Goal: Task Accomplishment & Management: Complete application form

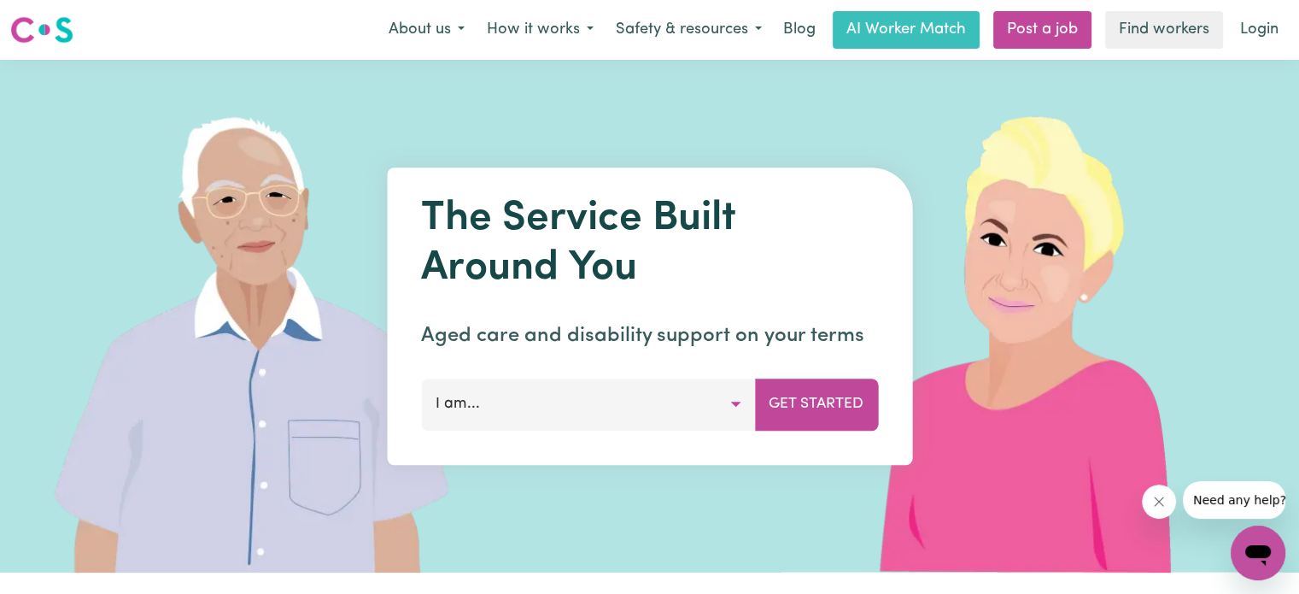
click at [547, 405] on button "I am..." at bounding box center [588, 403] width 334 height 51
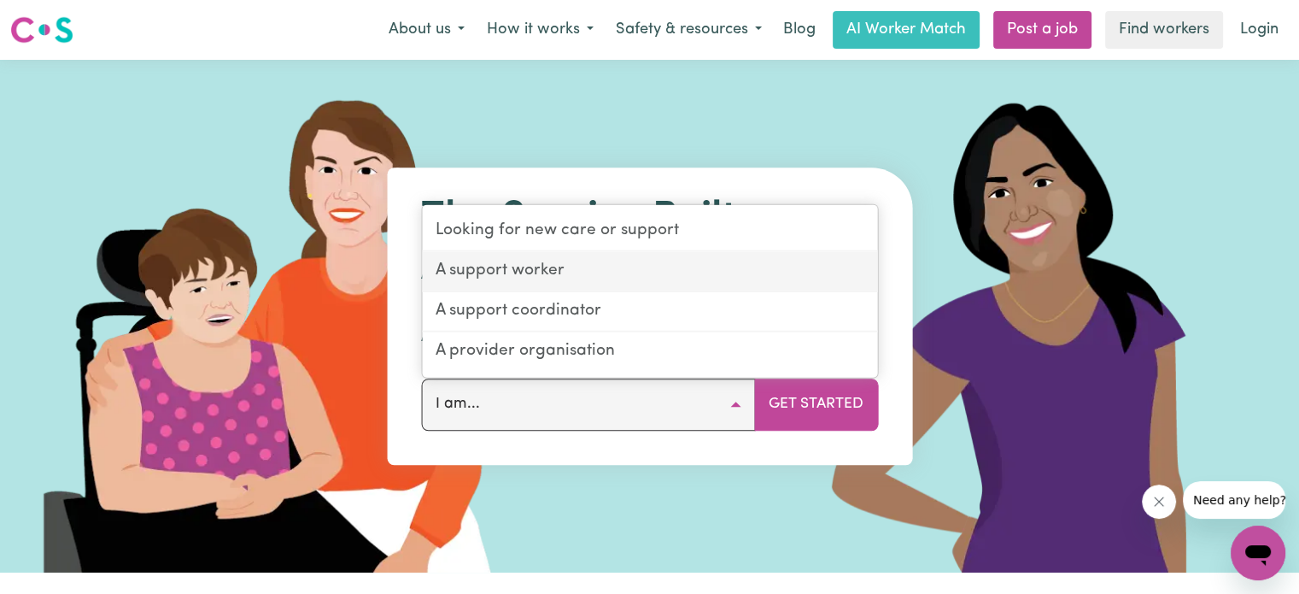
click at [570, 266] on link "A support worker" at bounding box center [649, 272] width 455 height 40
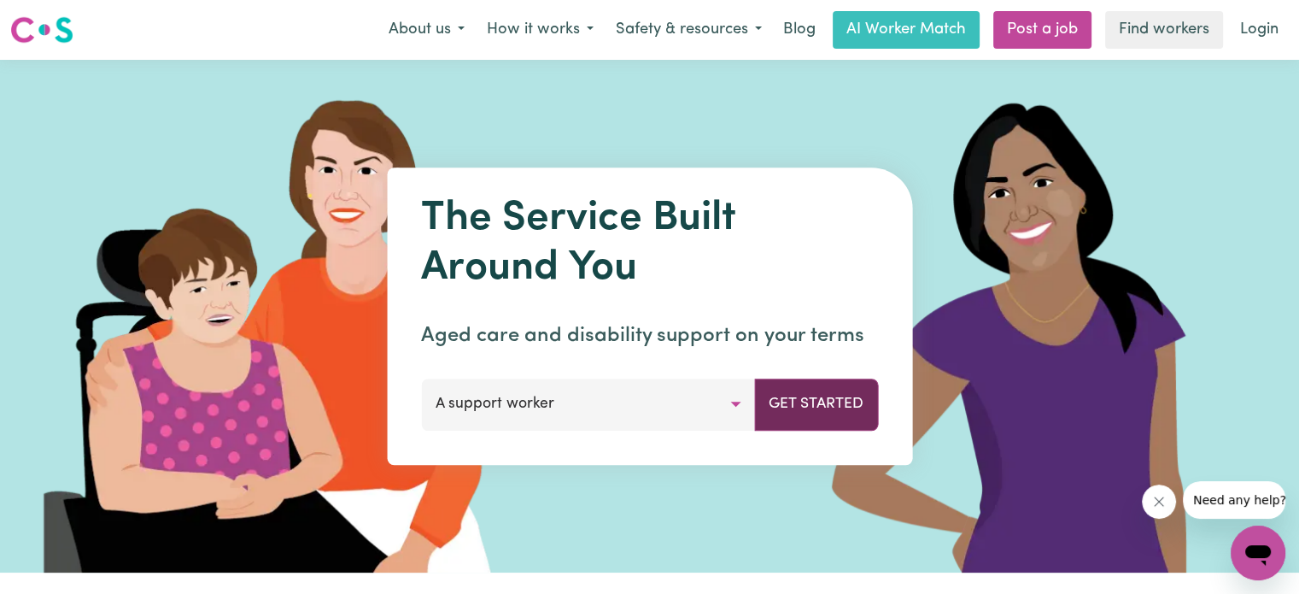
click at [783, 415] on button "Get Started" at bounding box center [816, 403] width 124 height 51
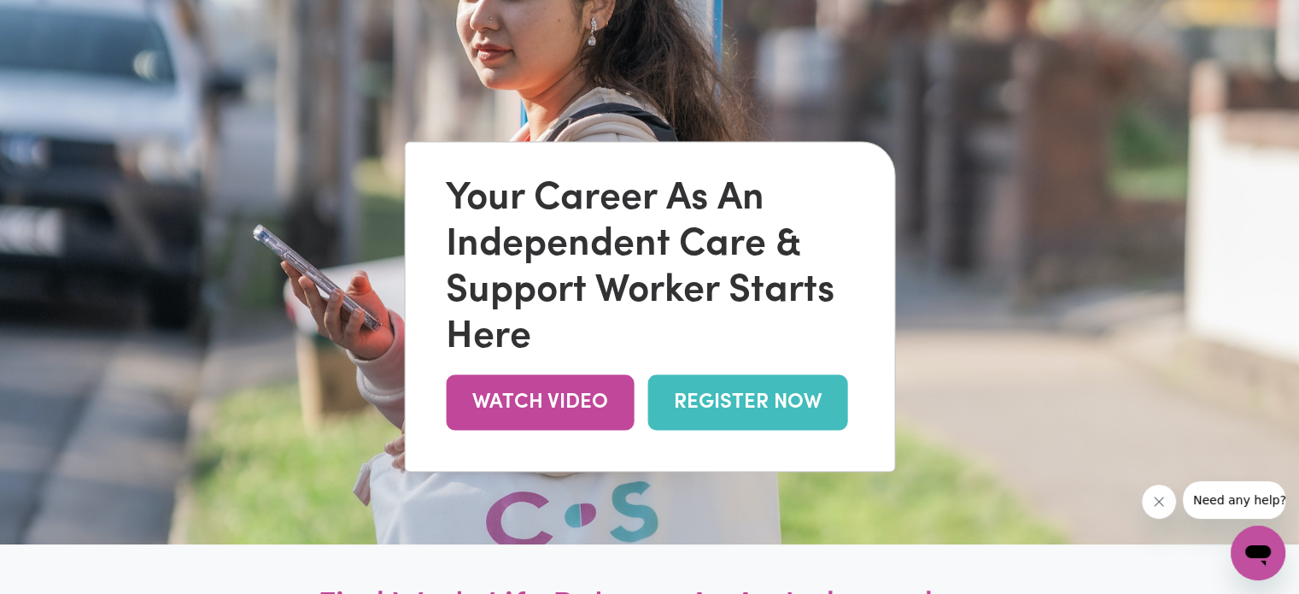
scroll to position [114, 0]
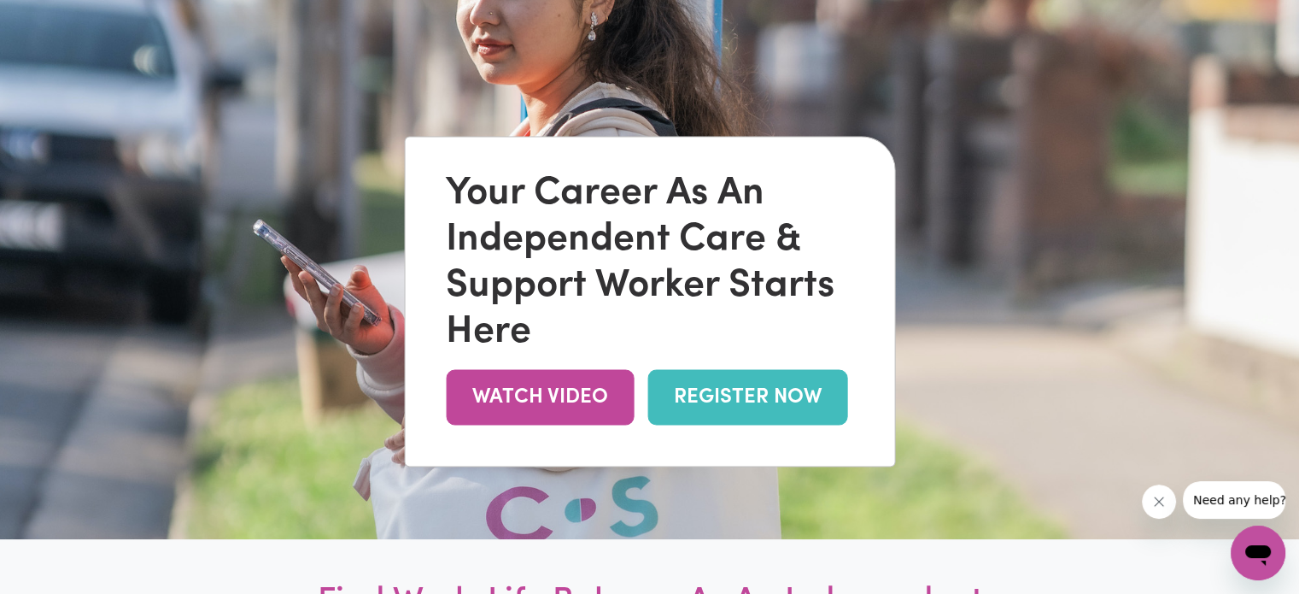
click at [699, 391] on link "REGISTER NOW" at bounding box center [747, 397] width 200 height 56
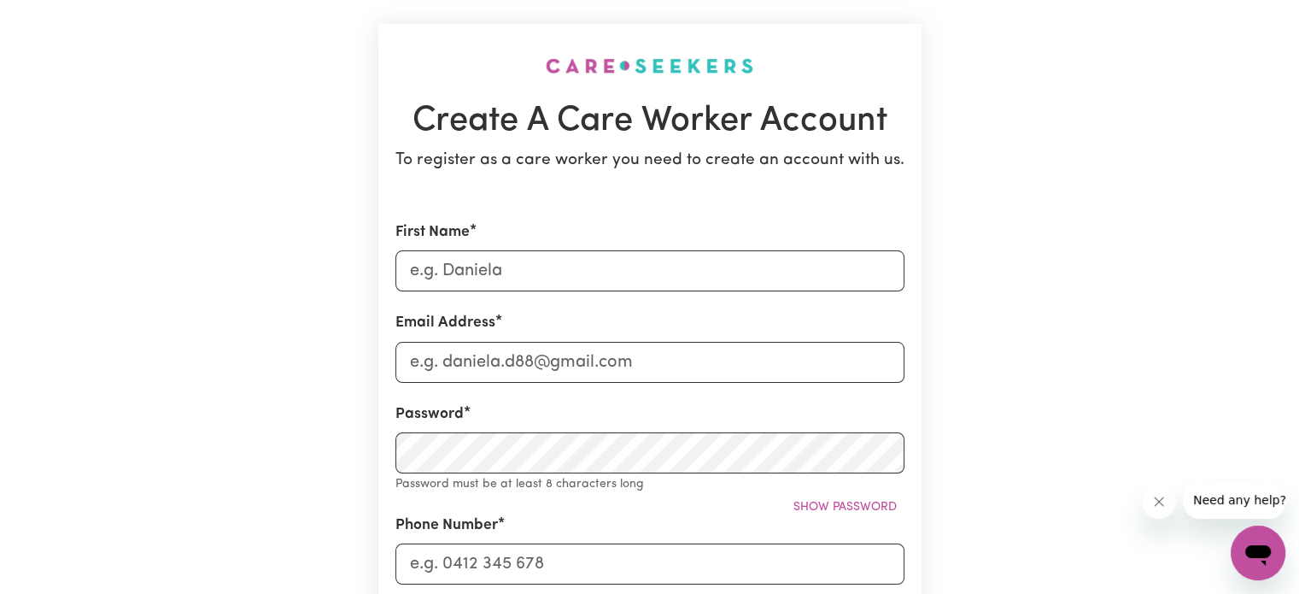
scroll to position [106, 0]
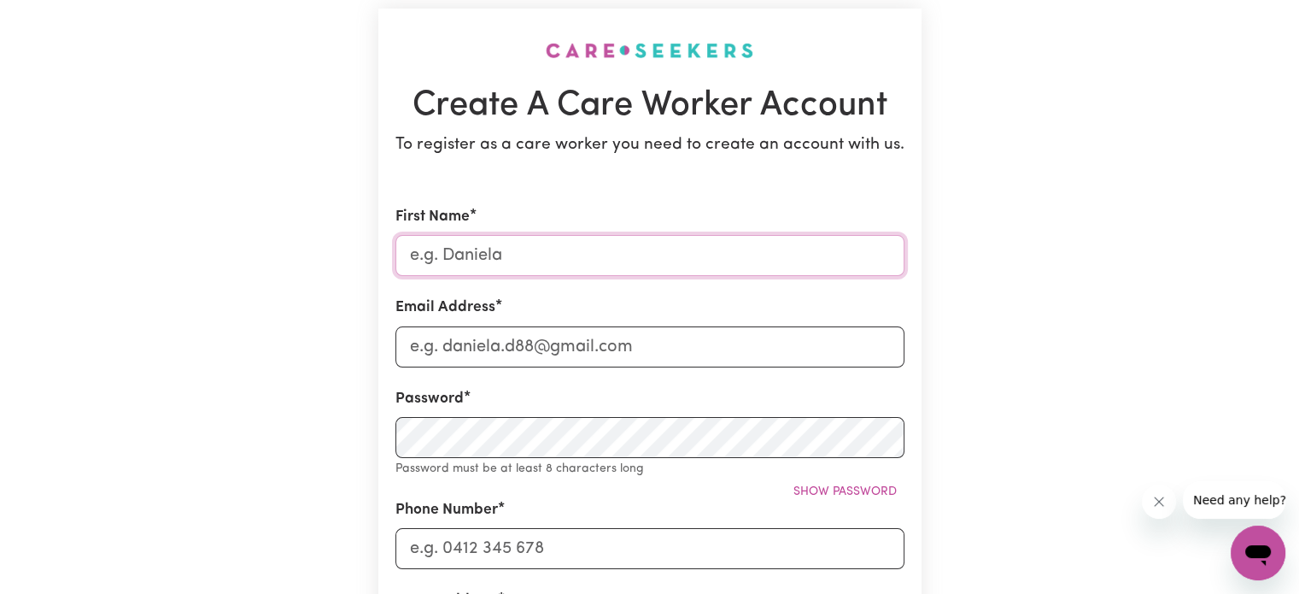
click at [584, 252] on input "First Name" at bounding box center [649, 255] width 509 height 41
type input "Tayla"
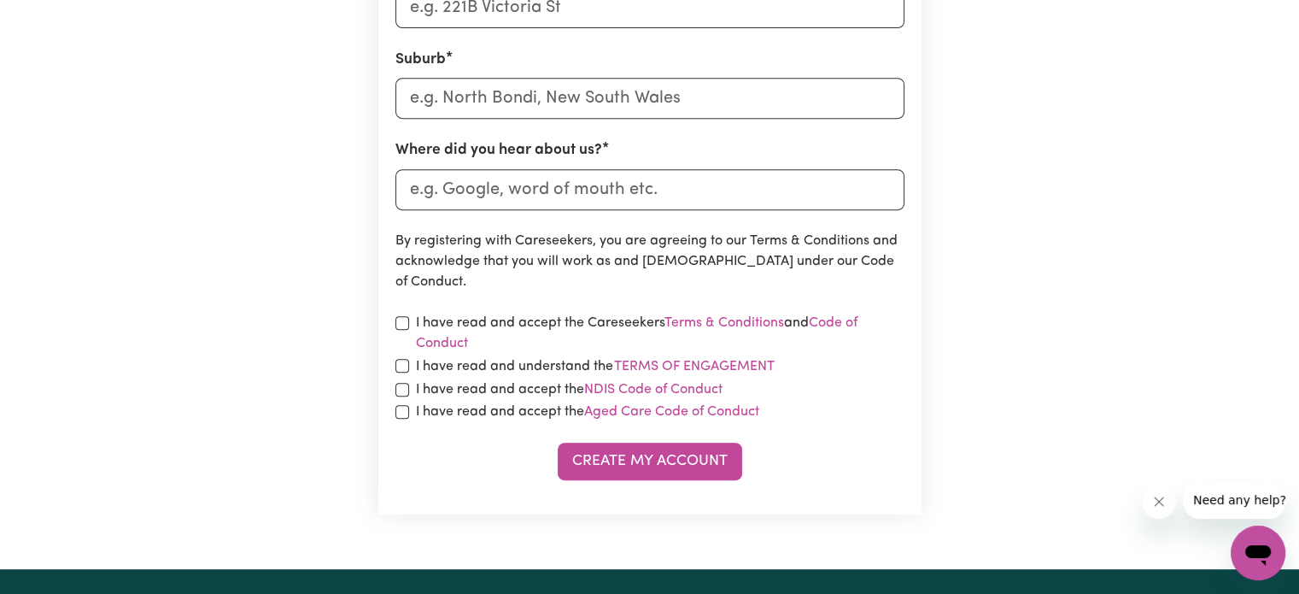
scroll to position [737, 0]
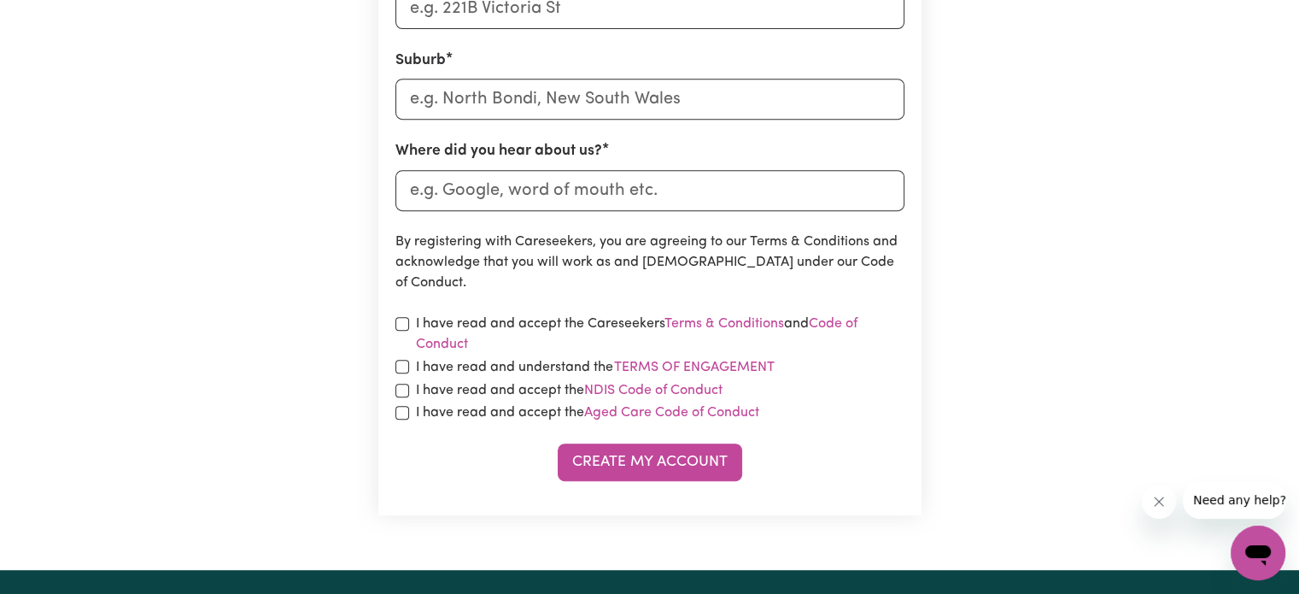
click at [509, 317] on label "I have read and accept the Careseekers Terms & Conditions and Code of Conduct" at bounding box center [660, 333] width 488 height 41
click at [406, 322] on input "checkbox" at bounding box center [402, 324] width 14 height 14
checkbox input "true"
click at [404, 368] on input "checkbox" at bounding box center [402, 367] width 14 height 14
checkbox input "true"
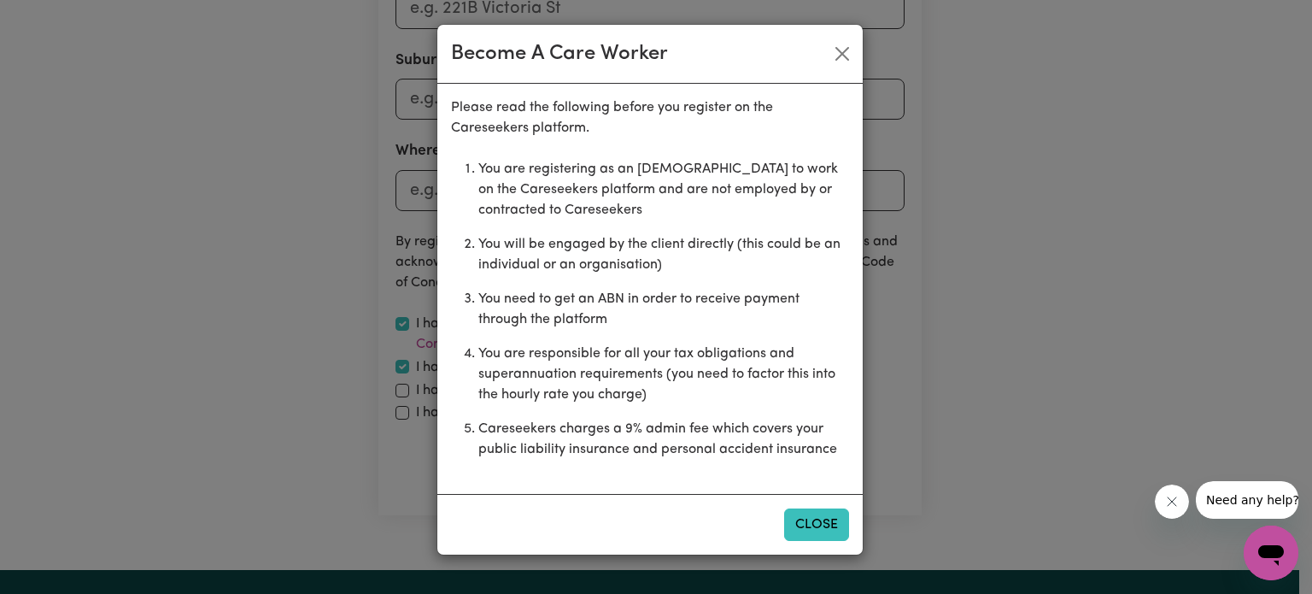
click at [820, 527] on button "Close" at bounding box center [816, 524] width 65 height 32
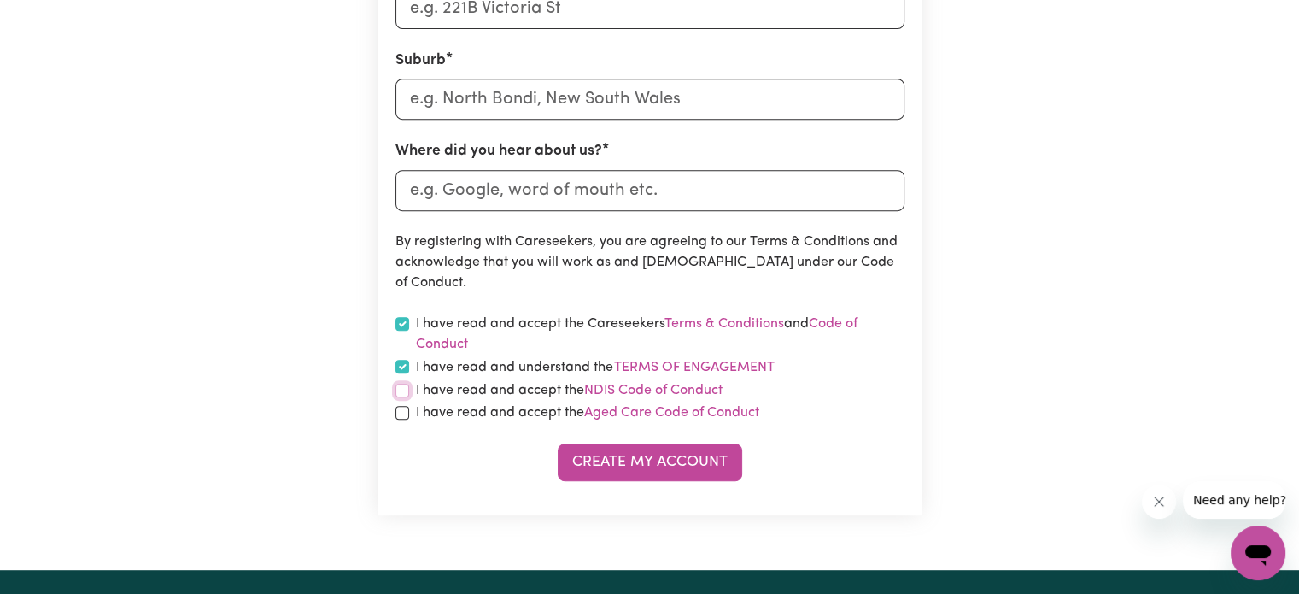
click at [400, 393] on input "checkbox" at bounding box center [402, 390] width 14 height 14
checkbox input "true"
click at [406, 406] on input "checkbox" at bounding box center [402, 413] width 14 height 14
checkbox input "true"
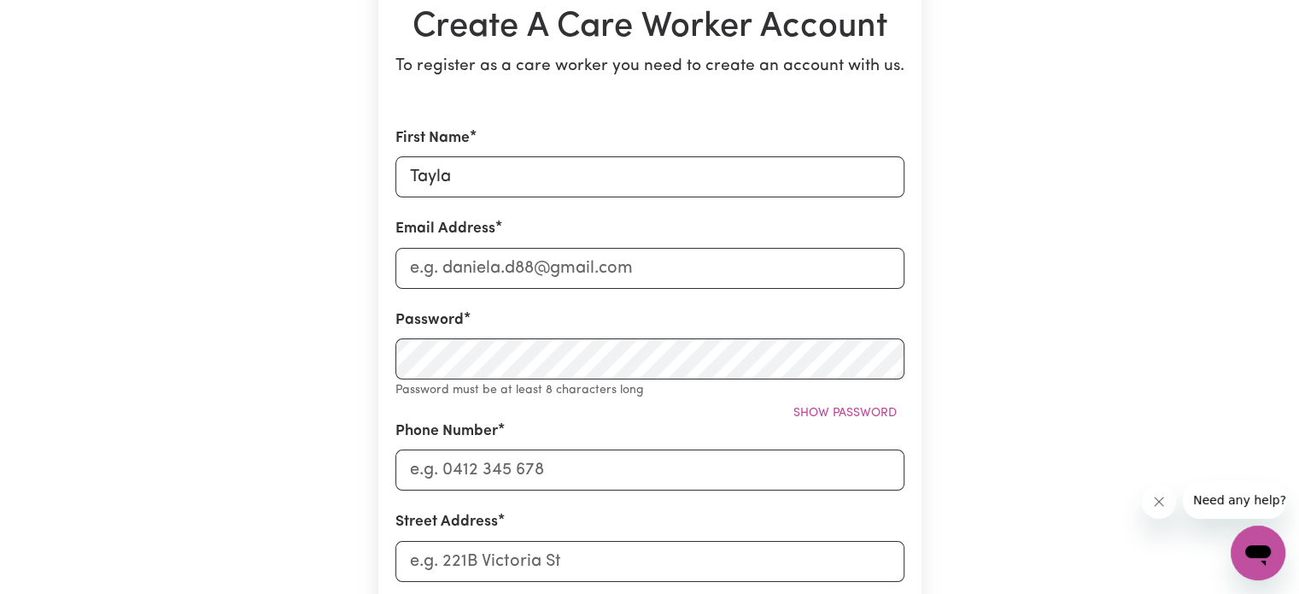
scroll to position [0, 0]
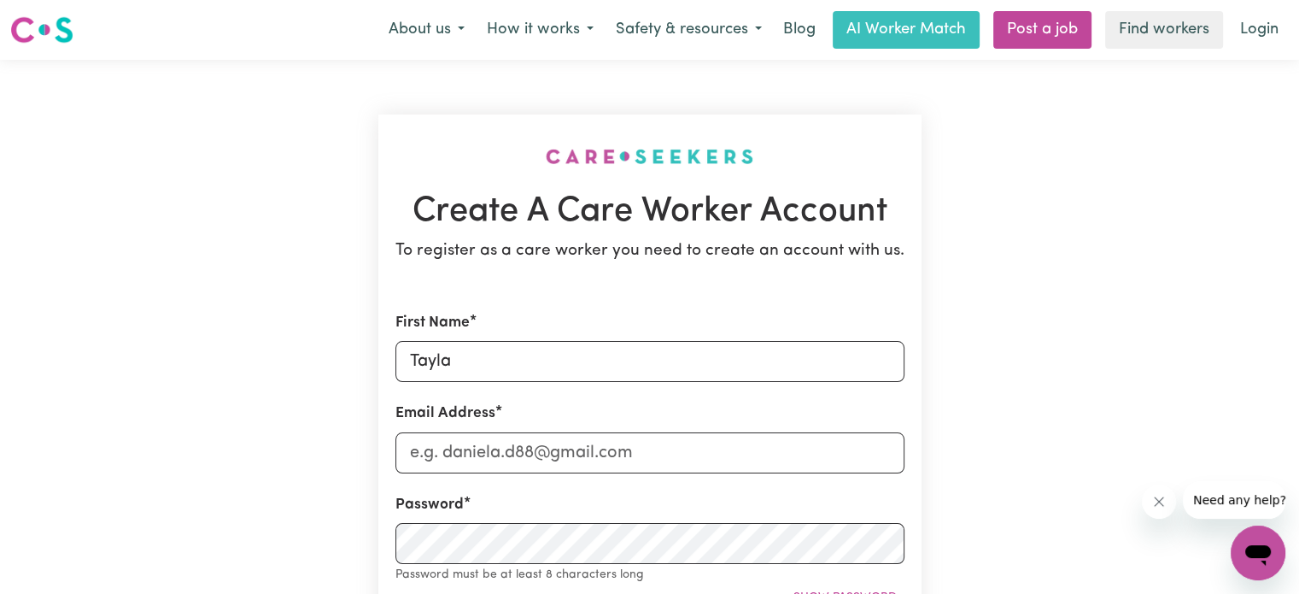
click at [1152, 497] on icon "Close message from company" at bounding box center [1159, 501] width 14 height 14
click at [1271, 553] on icon "Open messaging window" at bounding box center [1258, 552] width 31 height 31
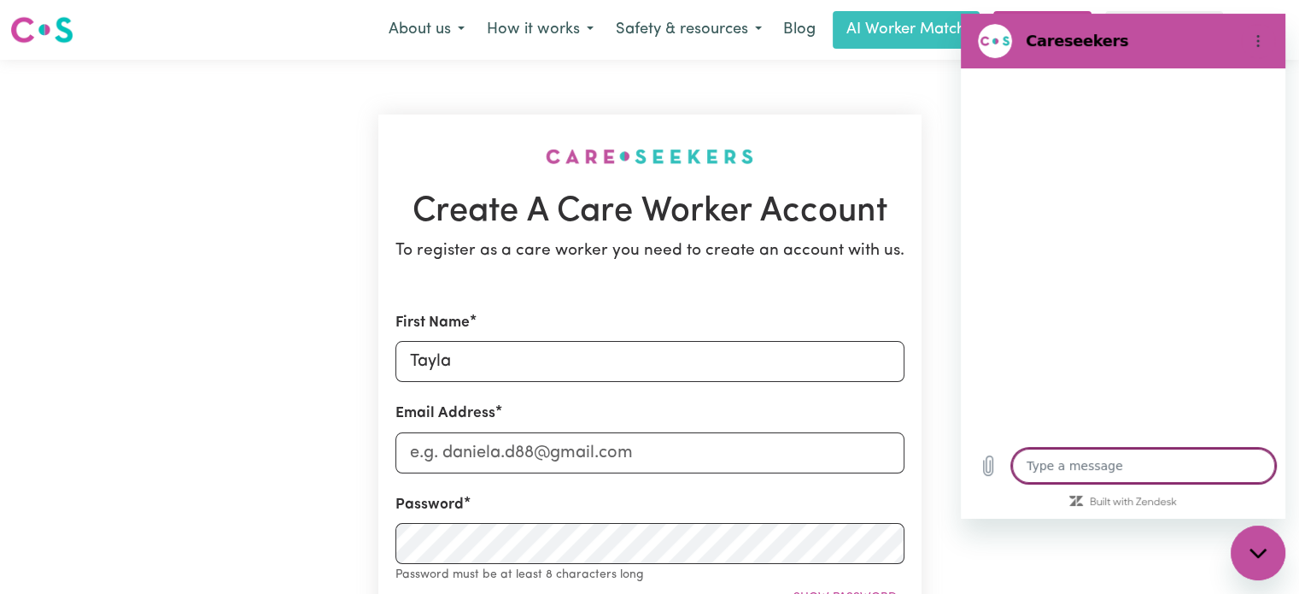
type textarea "x"
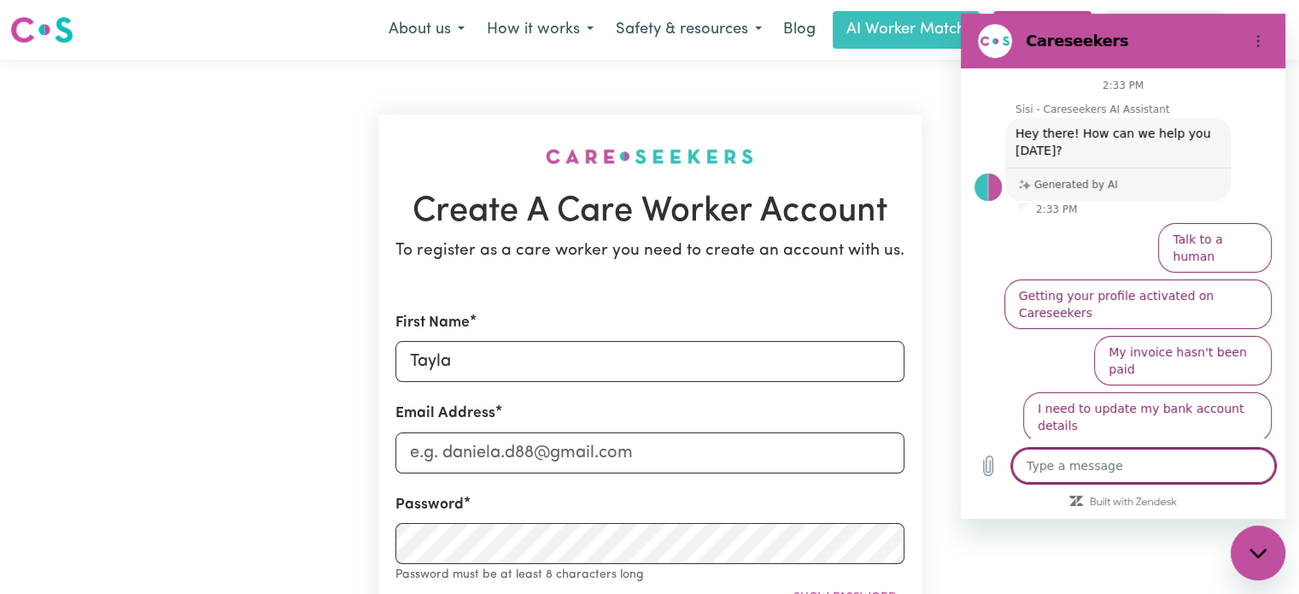
type textarea "a"
type textarea "x"
type textarea "ar"
type textarea "x"
type textarea "are"
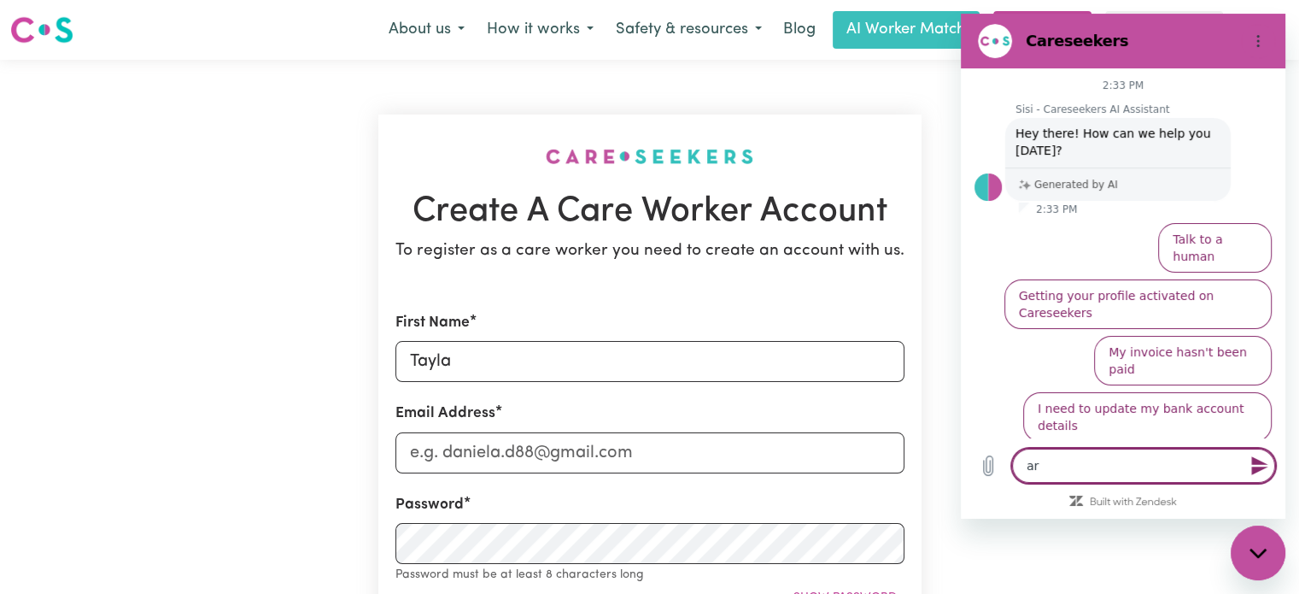
type textarea "x"
type textarea "are"
type textarea "x"
type textarea "are t"
type textarea "x"
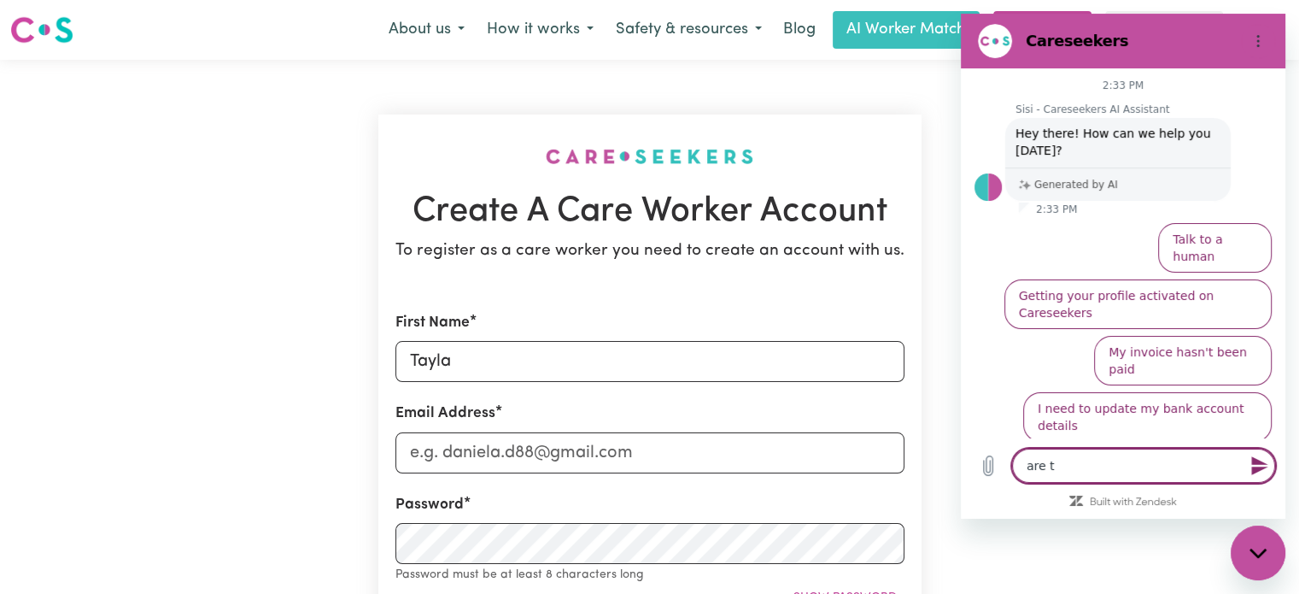
type textarea "are th"
type textarea "x"
type textarea "are the"
type textarea "x"
type textarea "are they"
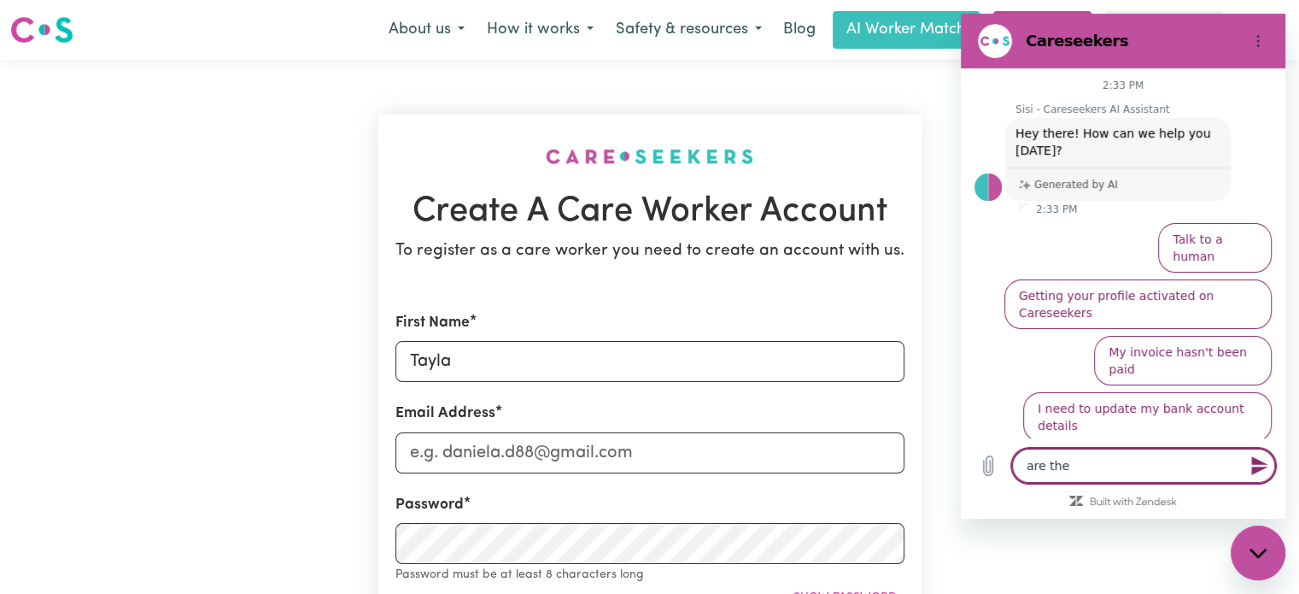
type textarea "x"
type textarea "are they"
type textarea "x"
type textarea "are they l"
type textarea "x"
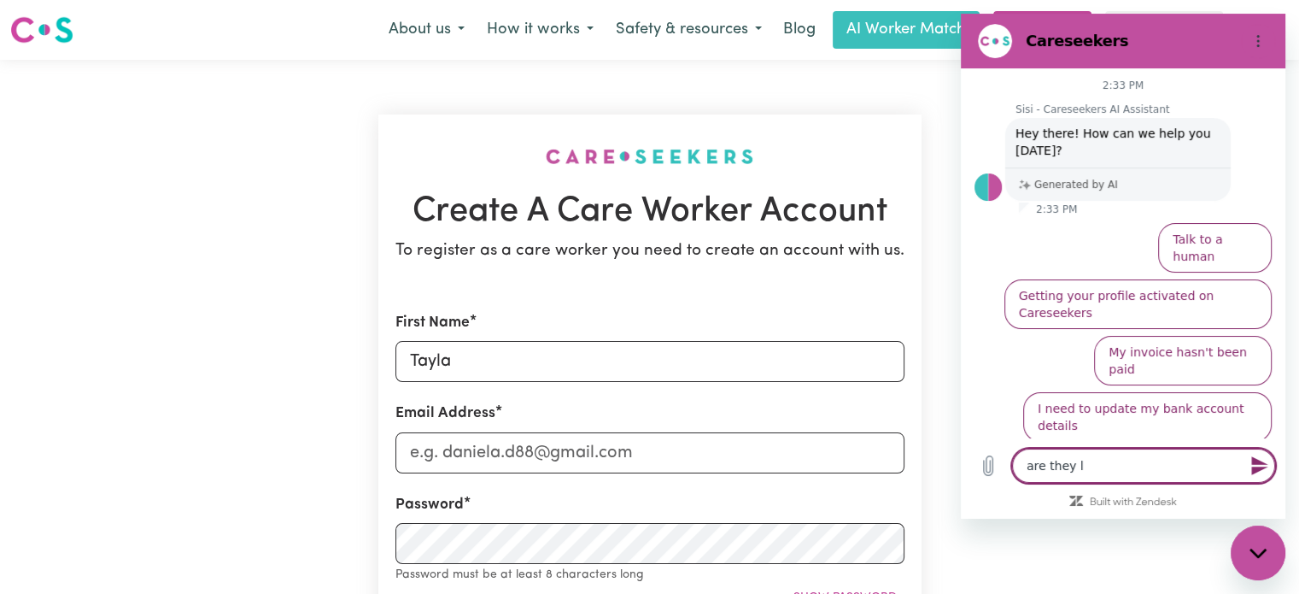
type textarea "are they lo"
type textarea "x"
type textarea "are they loo"
type textarea "x"
type textarea "are they lo"
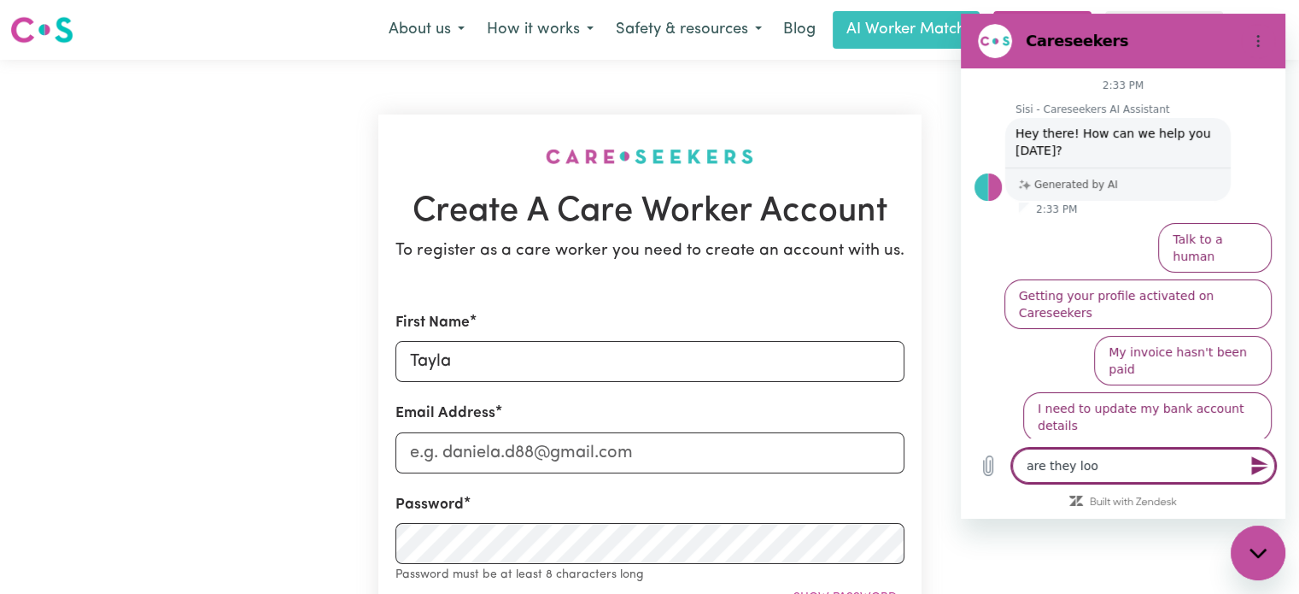
type textarea "x"
type textarea "are they l"
type textarea "x"
type textarea "are they"
type textarea "x"
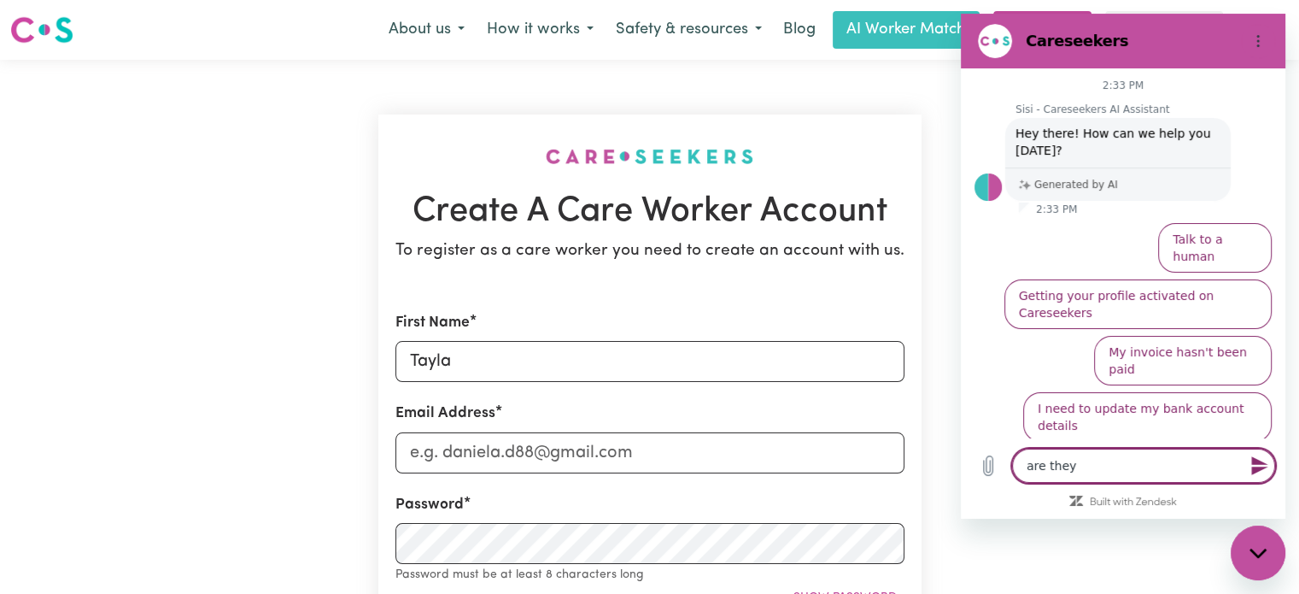
type textarea "are they"
type textarea "x"
type textarea "are the"
type textarea "x"
type textarea "are th"
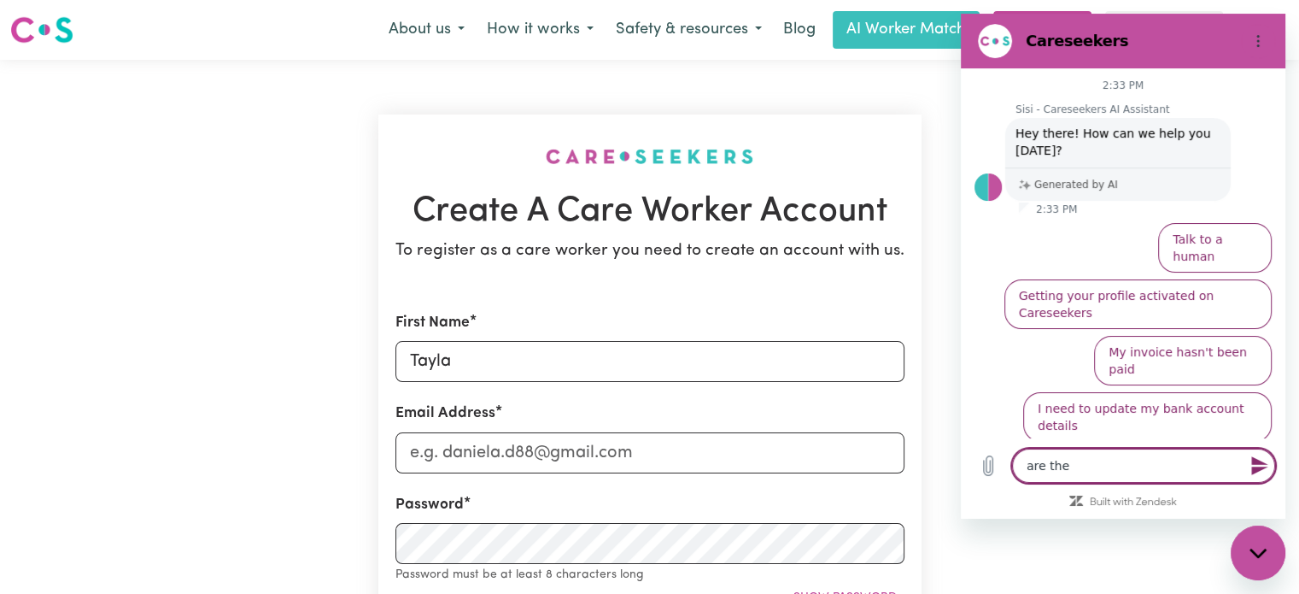
type textarea "x"
type textarea "are t"
type textarea "x"
type textarea "are"
type textarea "x"
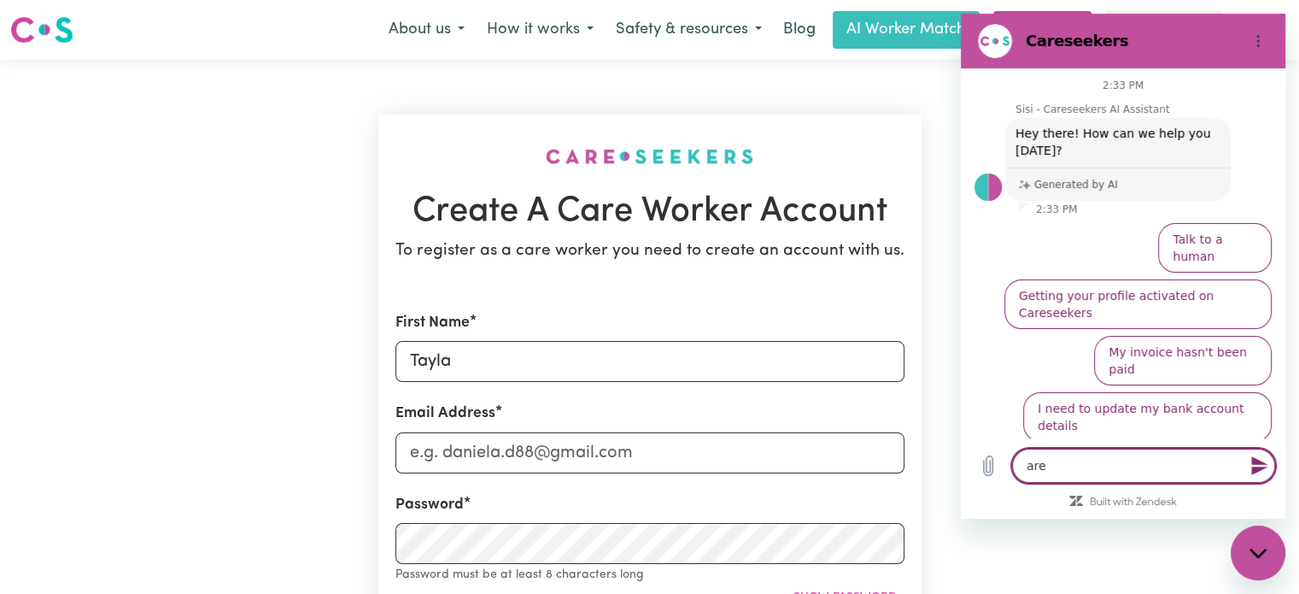
type textarea "are"
type textarea "x"
type textarea "ar"
type textarea "x"
type textarea "a"
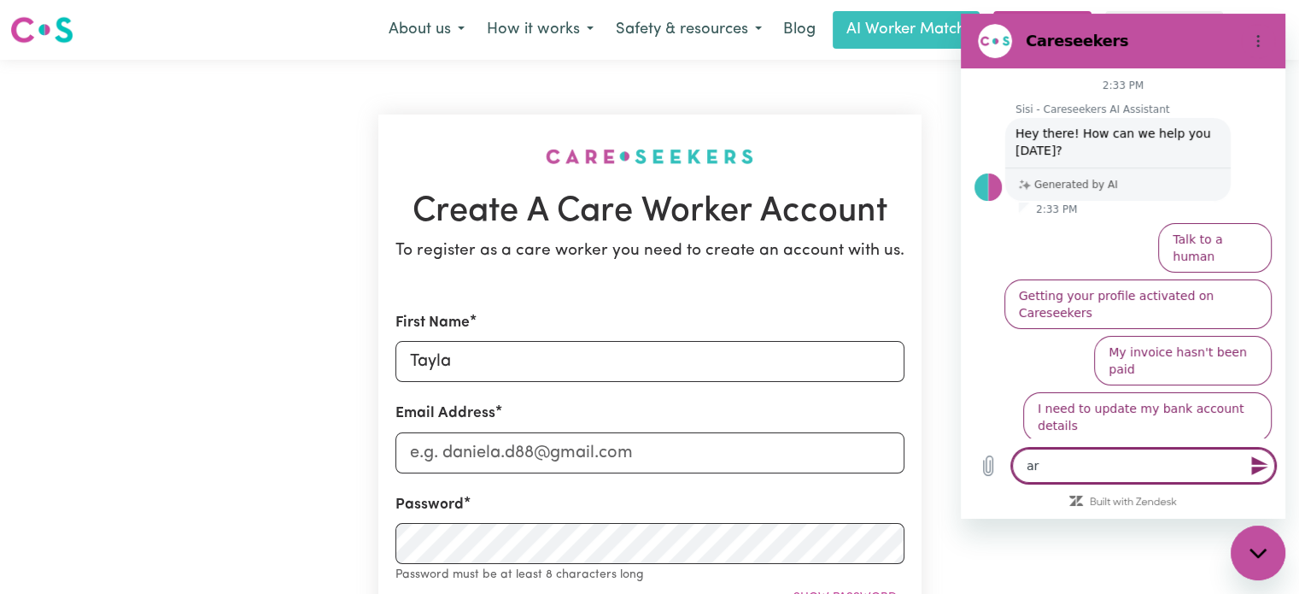
type textarea "x"
type textarea "i"
type textarea "x"
type textarea "is"
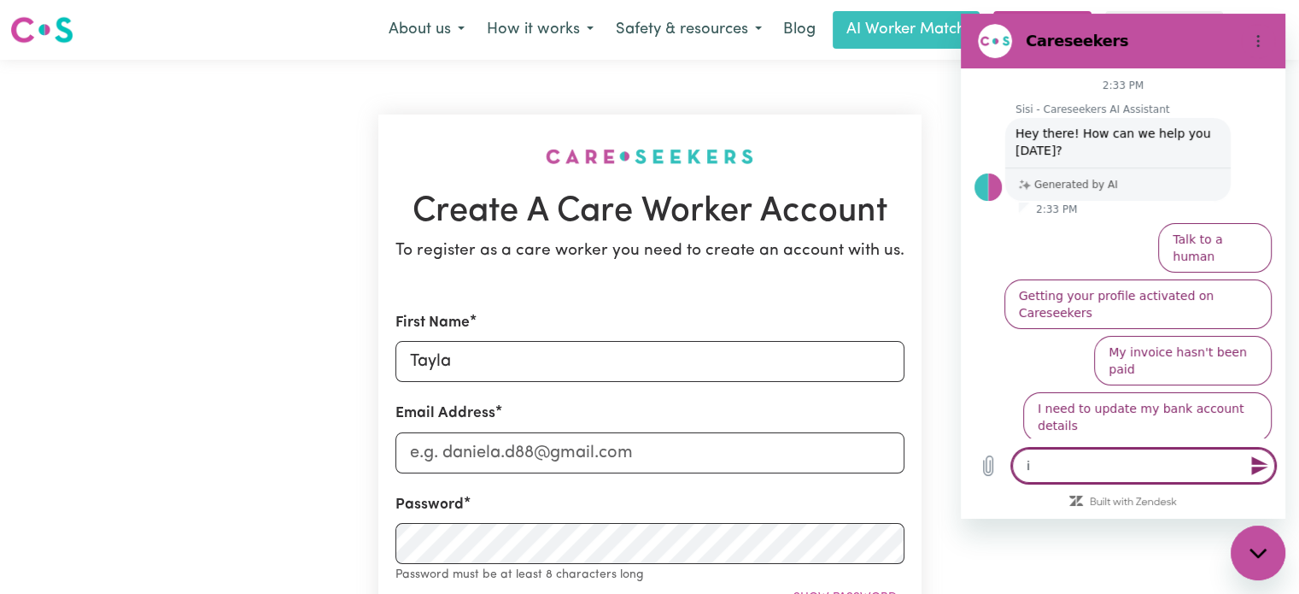
type textarea "x"
type textarea "is"
type textarea "x"
type textarea "is t"
type textarea "x"
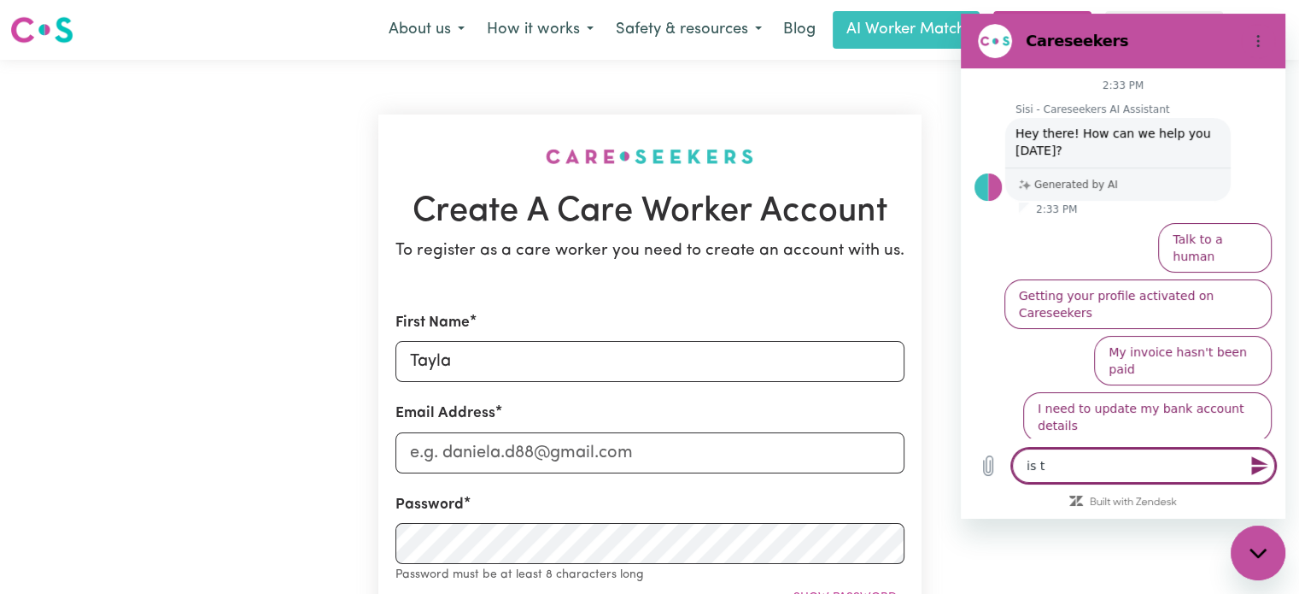
type textarea "is th"
type textarea "x"
type textarea "is thi"
type textarea "x"
type textarea "is this"
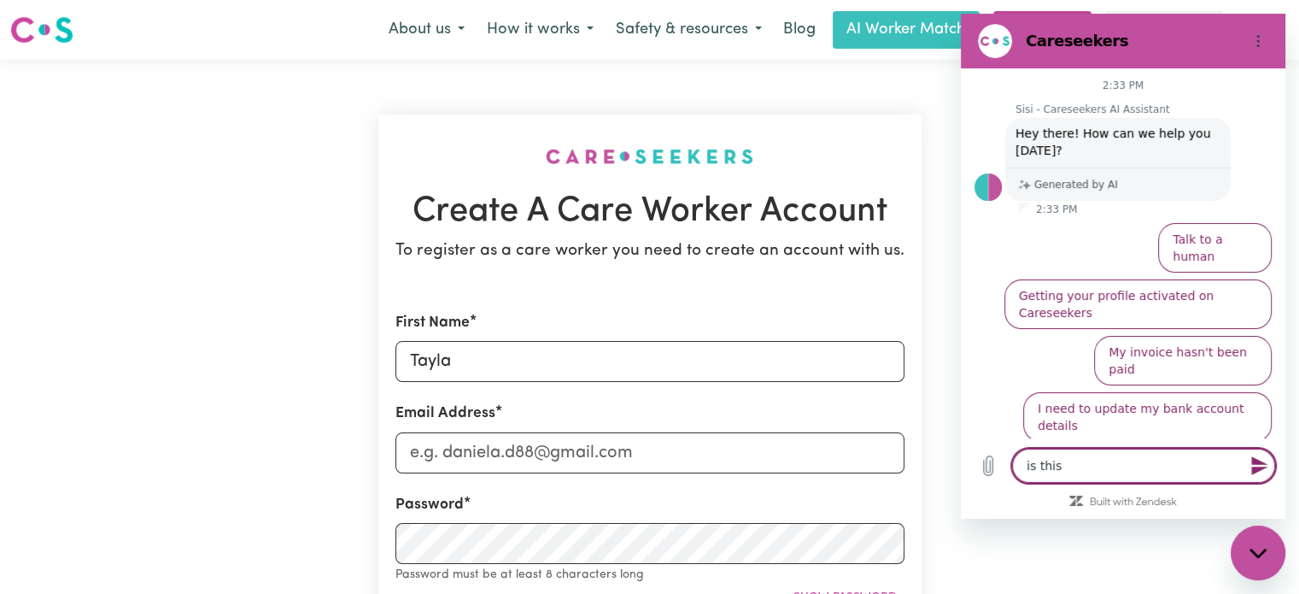
type textarea "x"
type textarea "is this"
type textarea "x"
type textarea "is this s"
type textarea "x"
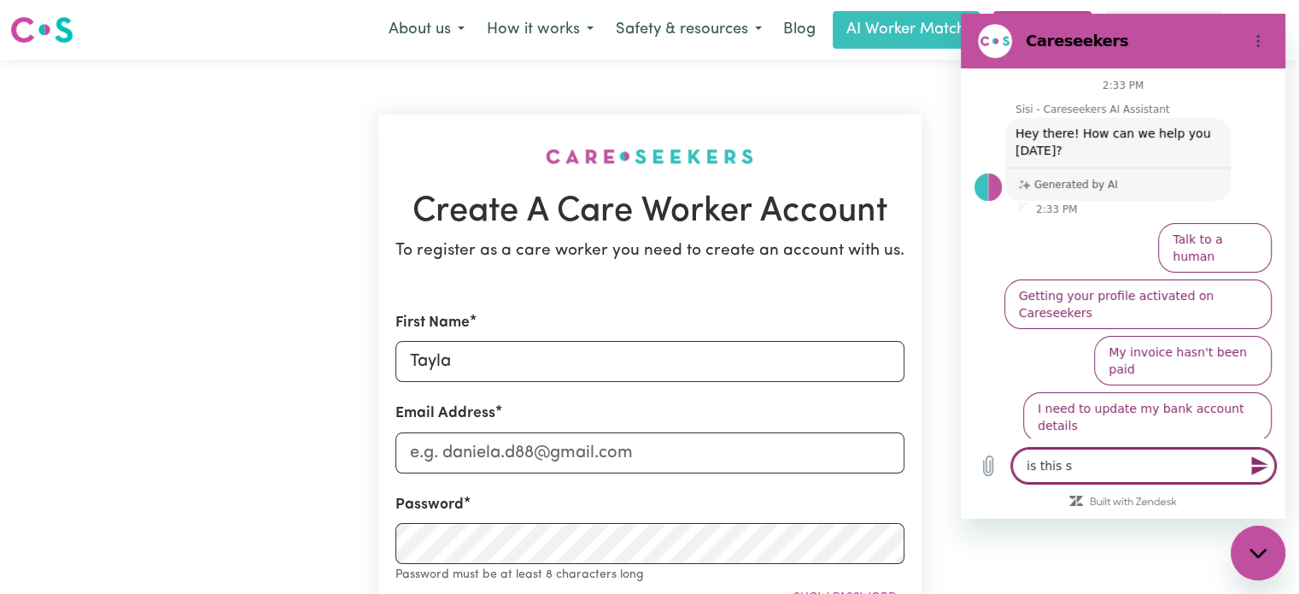
type textarea "is this si"
type textarea "x"
type textarea "is this sit"
type textarea "x"
type textarea "is this site"
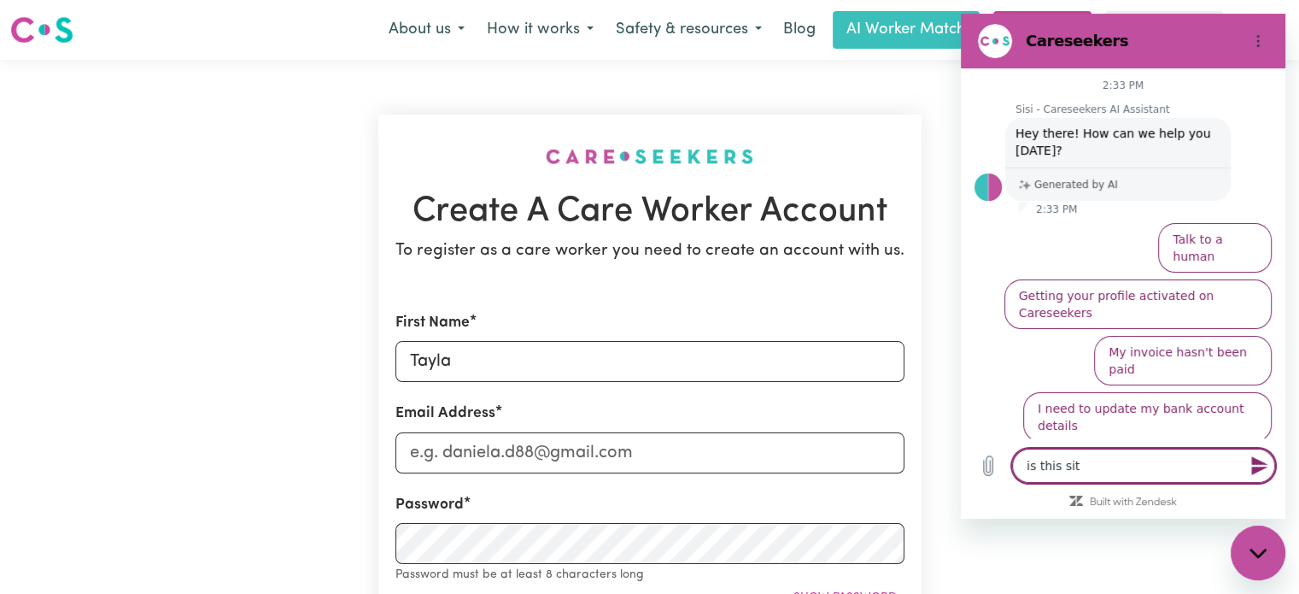
type textarea "x"
type textarea "is this site"
type textarea "x"
type textarea "is this site a"
type textarea "x"
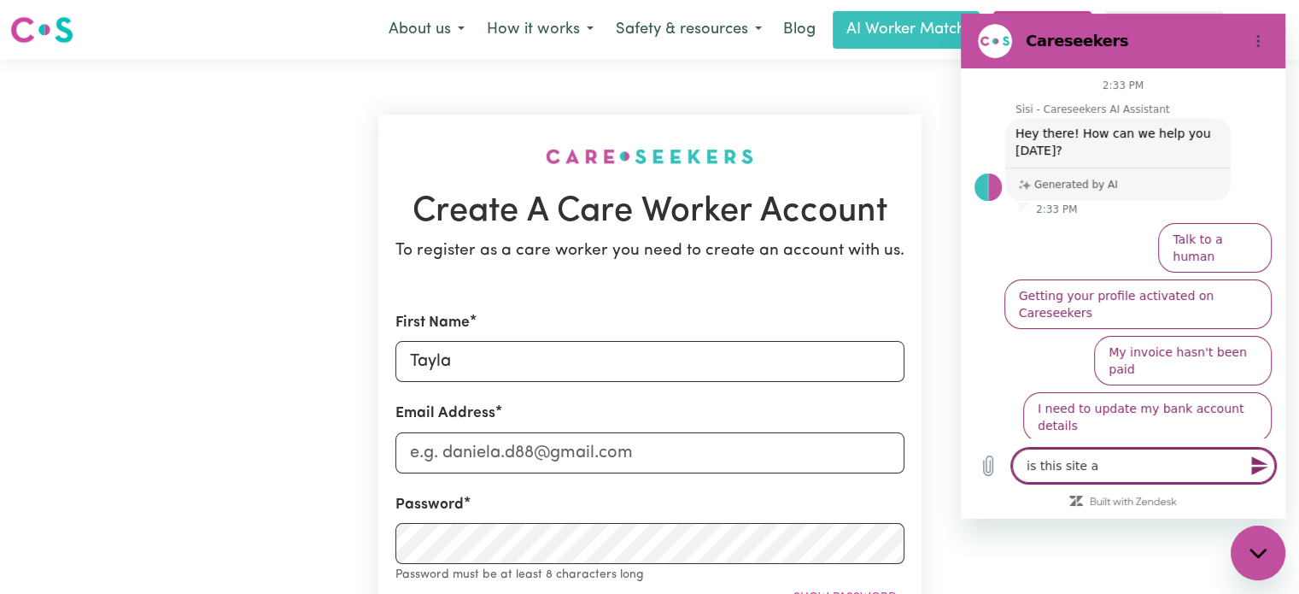
type textarea "is this site au"
type textarea "x"
type textarea "is this site aus"
type textarea "x"
type textarea "is this site aust"
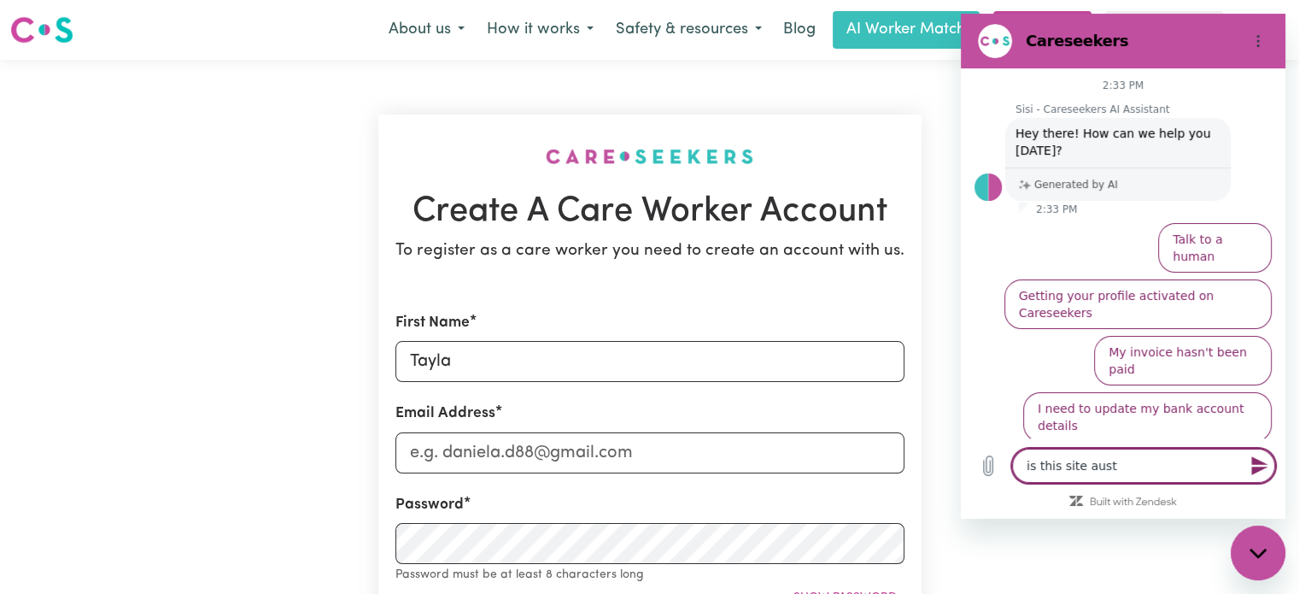
type textarea "x"
type textarea "is this site austr"
type textarea "x"
type textarea "is this site austra"
type textarea "x"
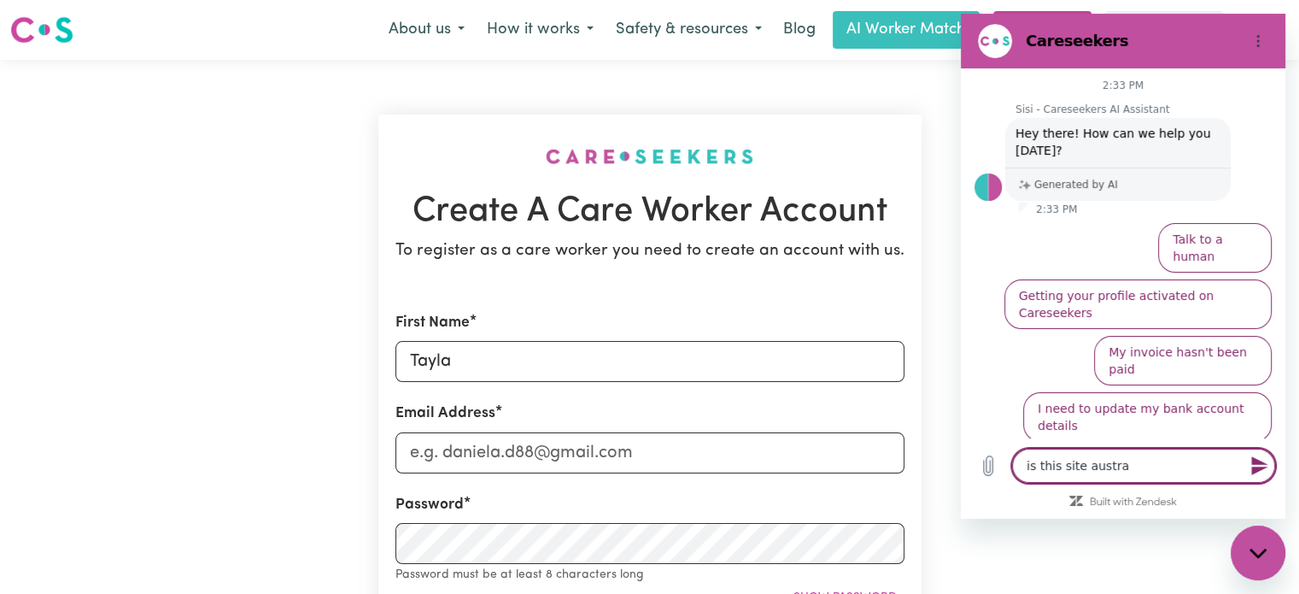
type textarea "is this site austr"
type textarea "x"
type textarea "is this site aust"
type textarea "x"
type textarea "is this site aus"
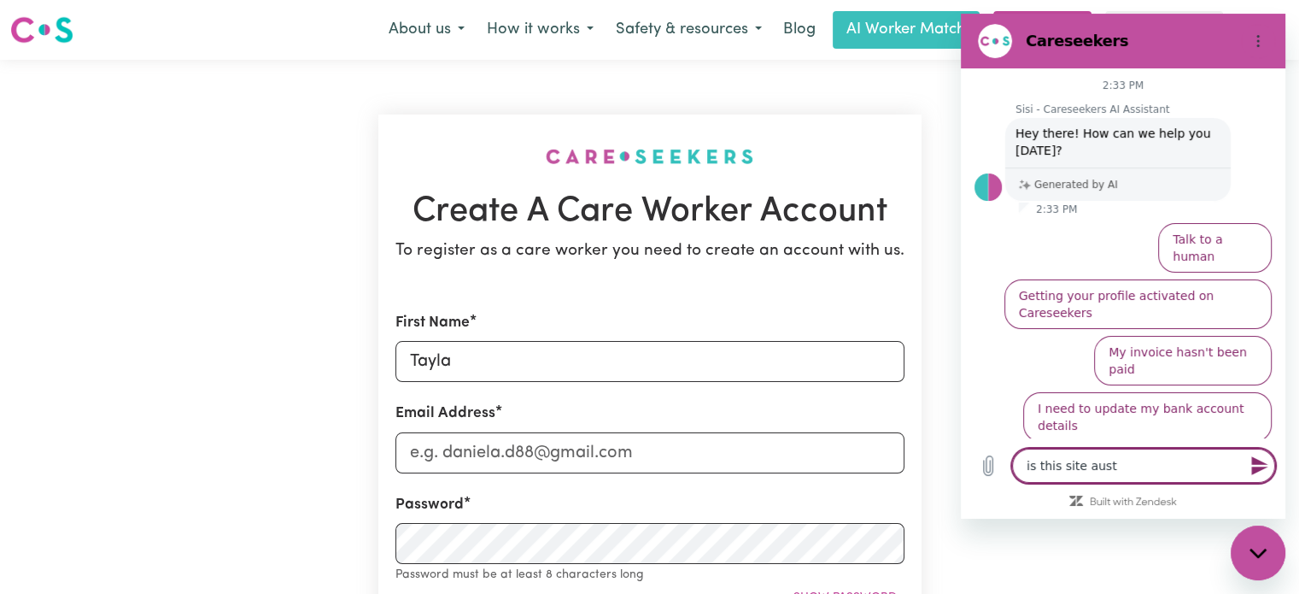
type textarea "x"
type textarea "is this site au"
type textarea "x"
type textarea "is this site a"
type textarea "x"
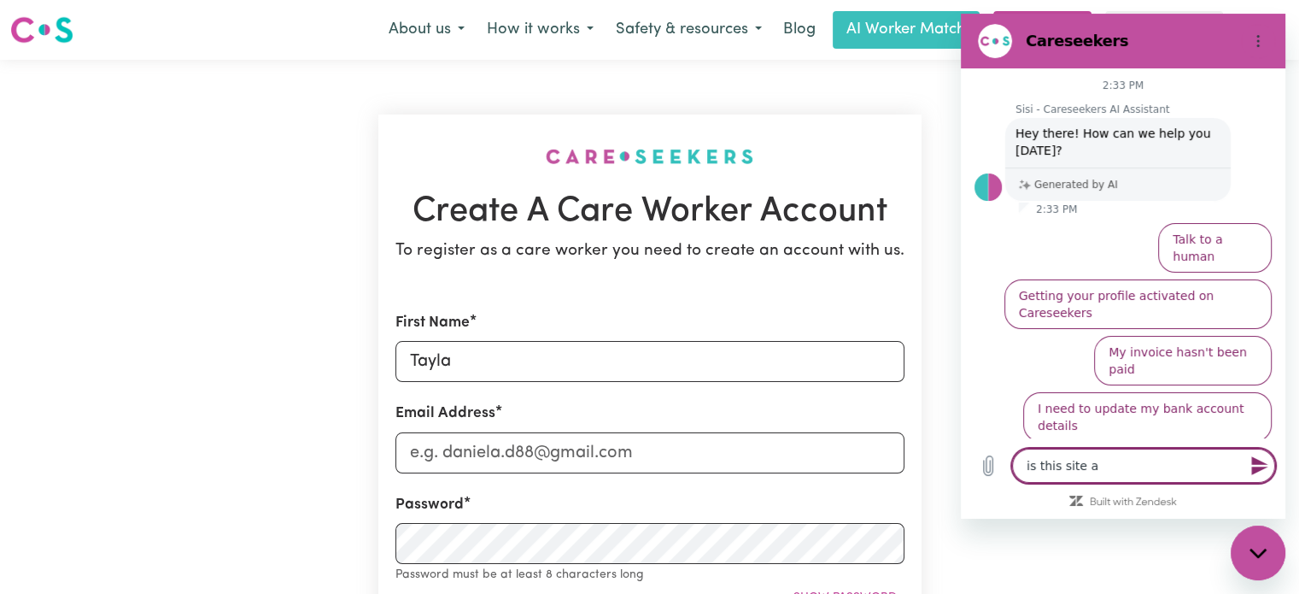
type textarea "is this site"
type textarea "x"
type textarea "is this site"
type textarea "x"
type textarea "is this sit"
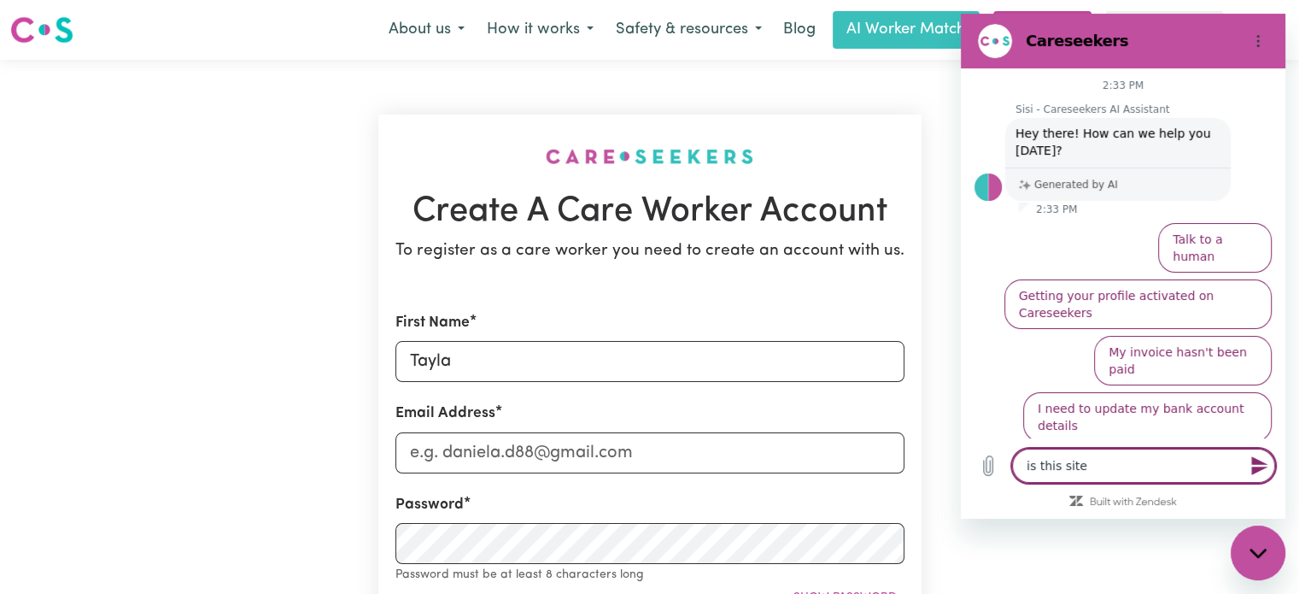
type textarea "x"
type textarea "is this si"
type textarea "x"
type textarea "is this s"
type textarea "x"
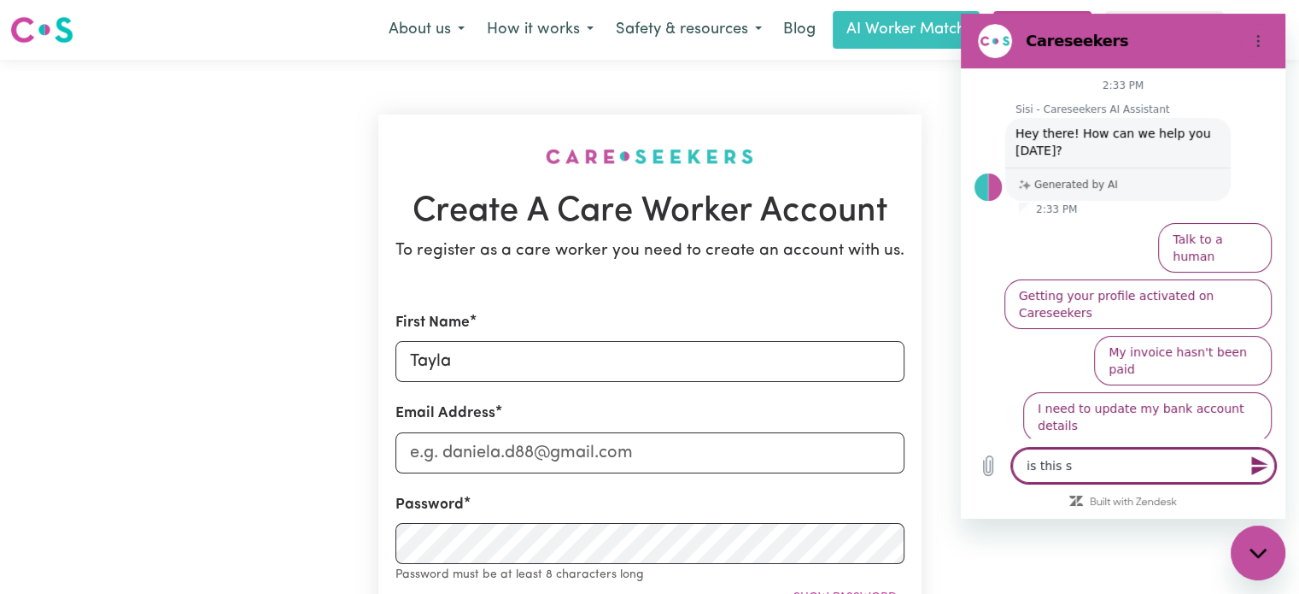
type textarea "is this"
type textarea "x"
type textarea "is this"
type textarea "x"
type textarea "is thi"
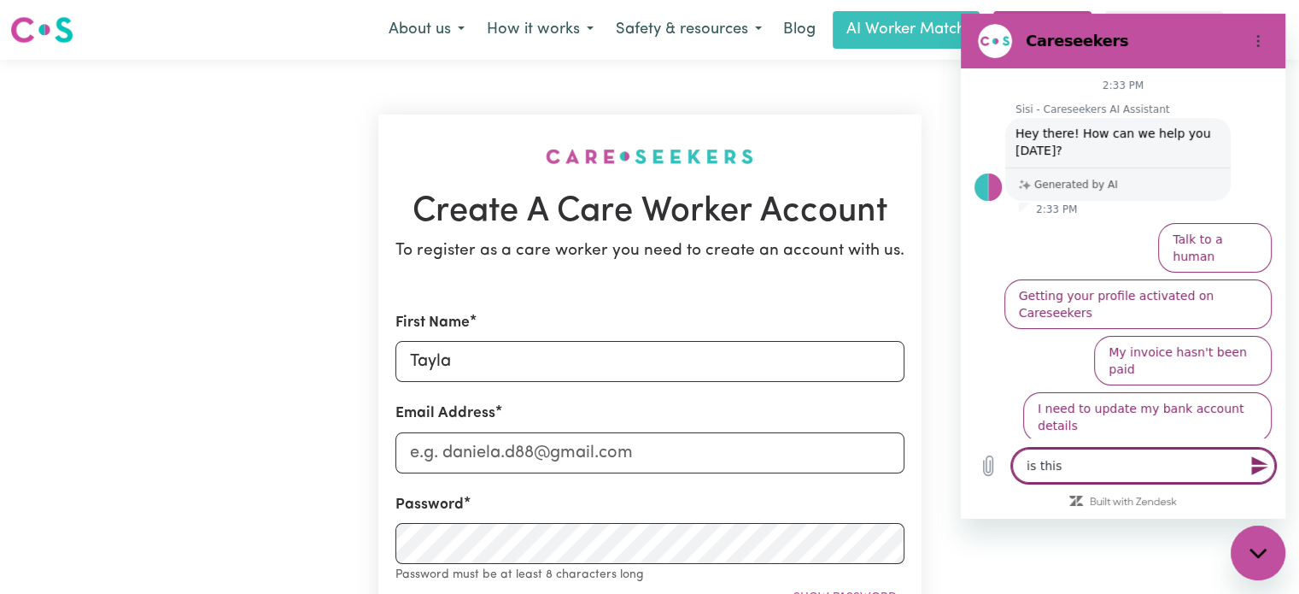
type textarea "x"
type textarea "is th"
type textarea "x"
type textarea "is t"
type textarea "x"
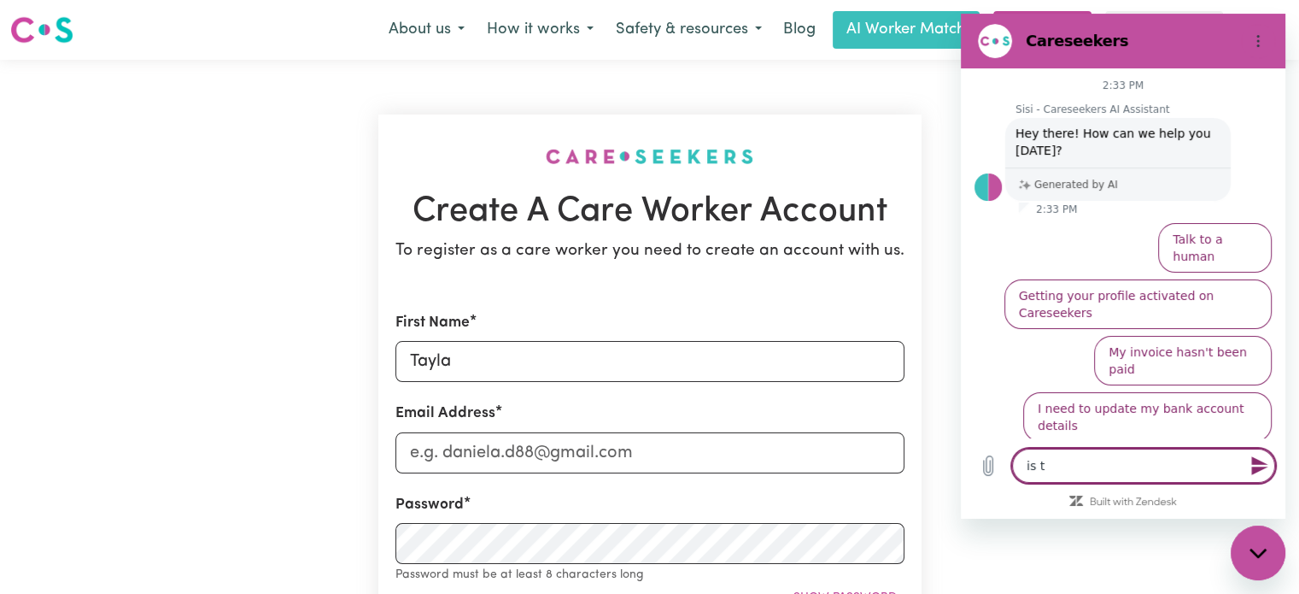
type textarea "is"
type textarea "x"
type textarea "is"
type textarea "x"
type textarea "i"
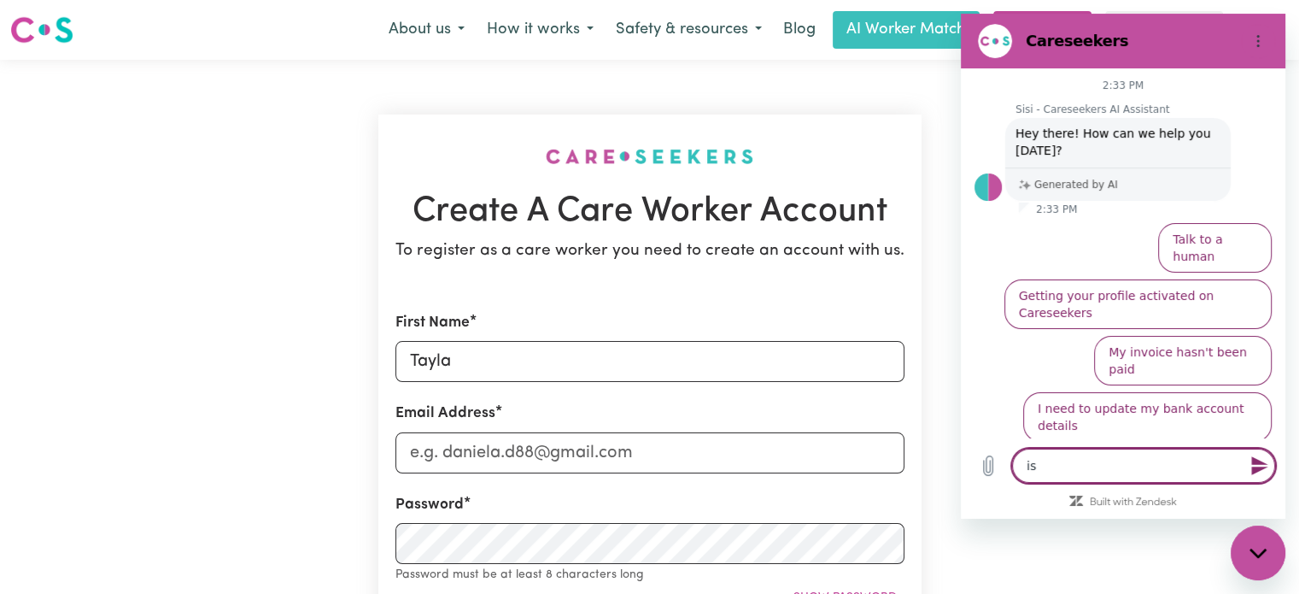
type textarea "x"
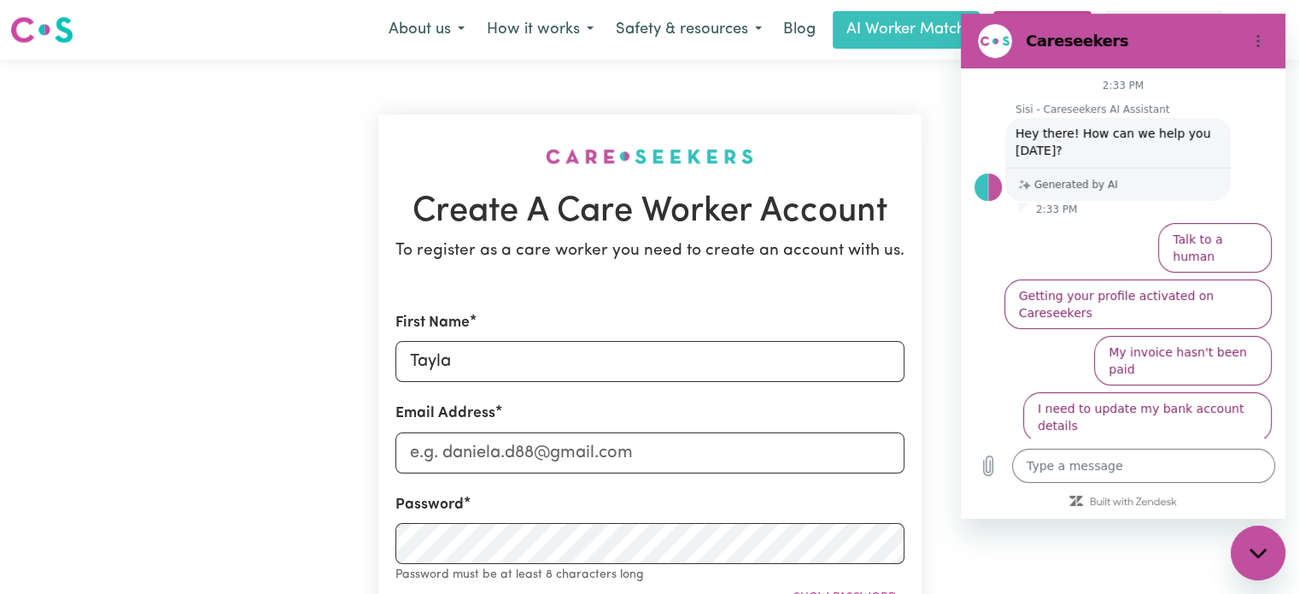
click at [1271, 553] on div "Close messaging window" at bounding box center [1257, 552] width 51 height 51
type textarea "x"
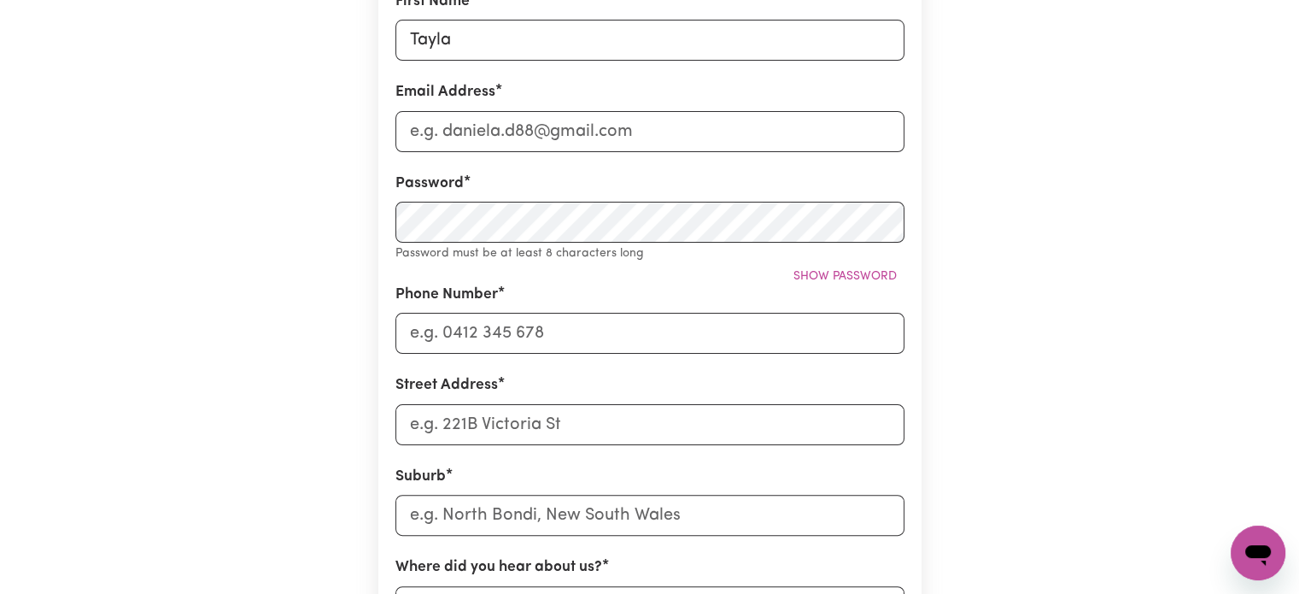
click at [965, 366] on div "Create A Care Worker Account To register as a care worker you need to create an…" at bounding box center [649, 362] width 1127 height 1247
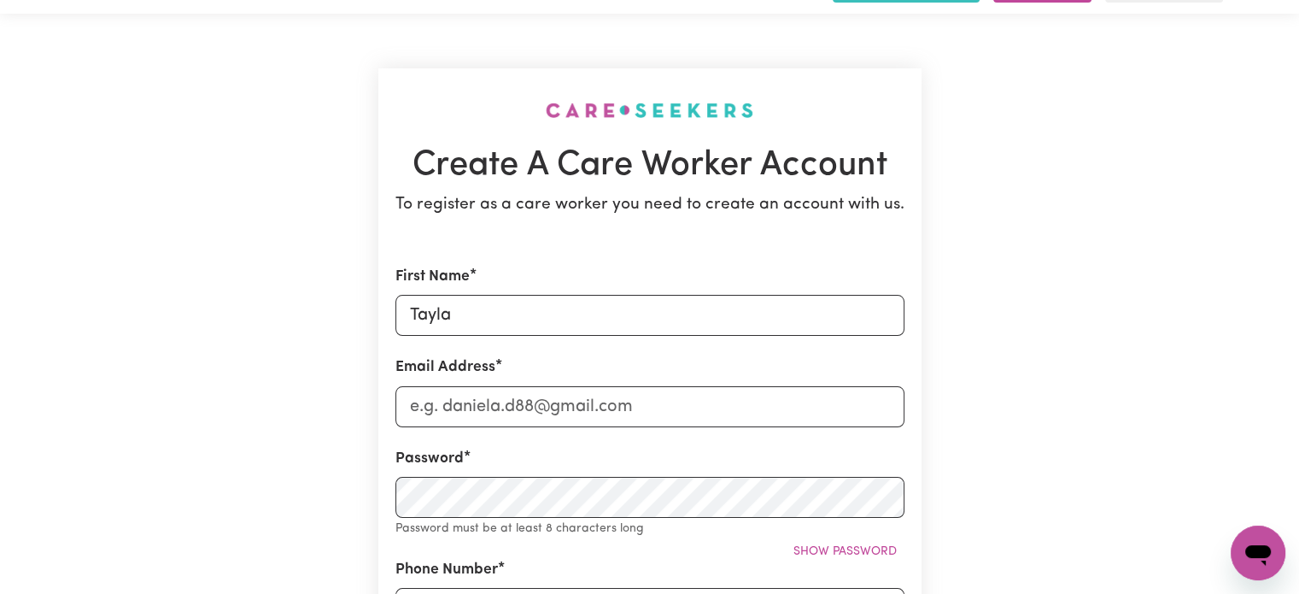
scroll to position [47, 0]
click at [819, 396] on input "Email Address" at bounding box center [649, 405] width 509 height 41
click at [440, 401] on input "Email Address" at bounding box center [649, 405] width 509 height 41
type input "[EMAIL_ADDRESS][DOMAIN_NAME]"
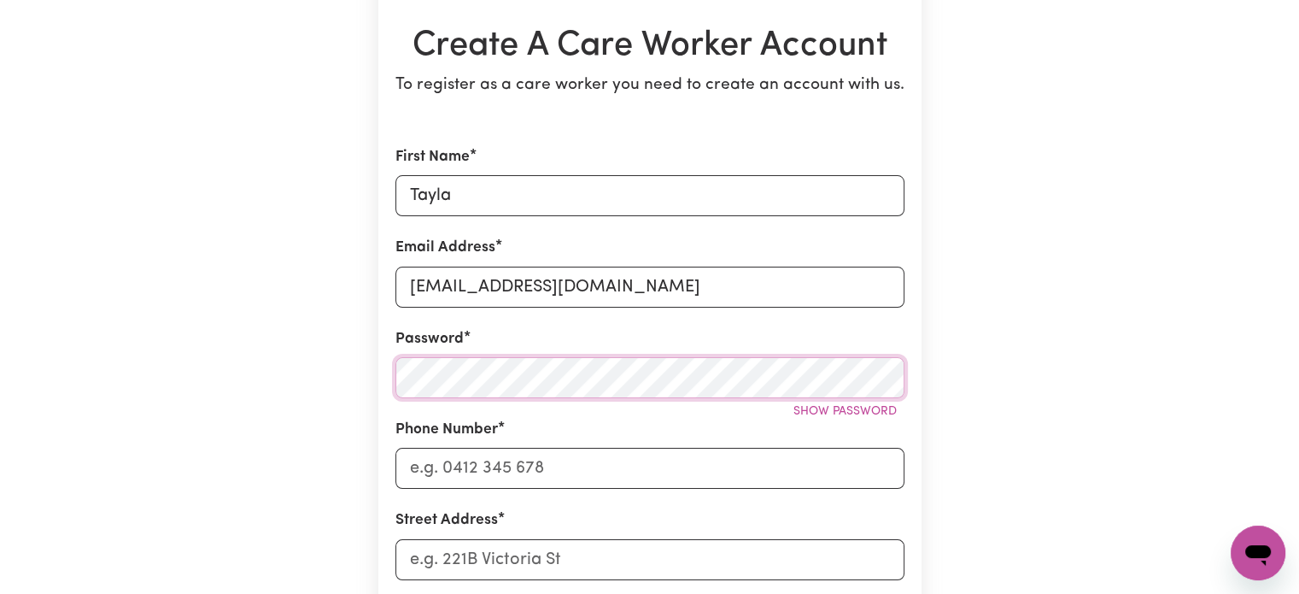
scroll to position [164, 0]
click at [447, 459] on input "Phone Number" at bounding box center [649, 469] width 509 height 41
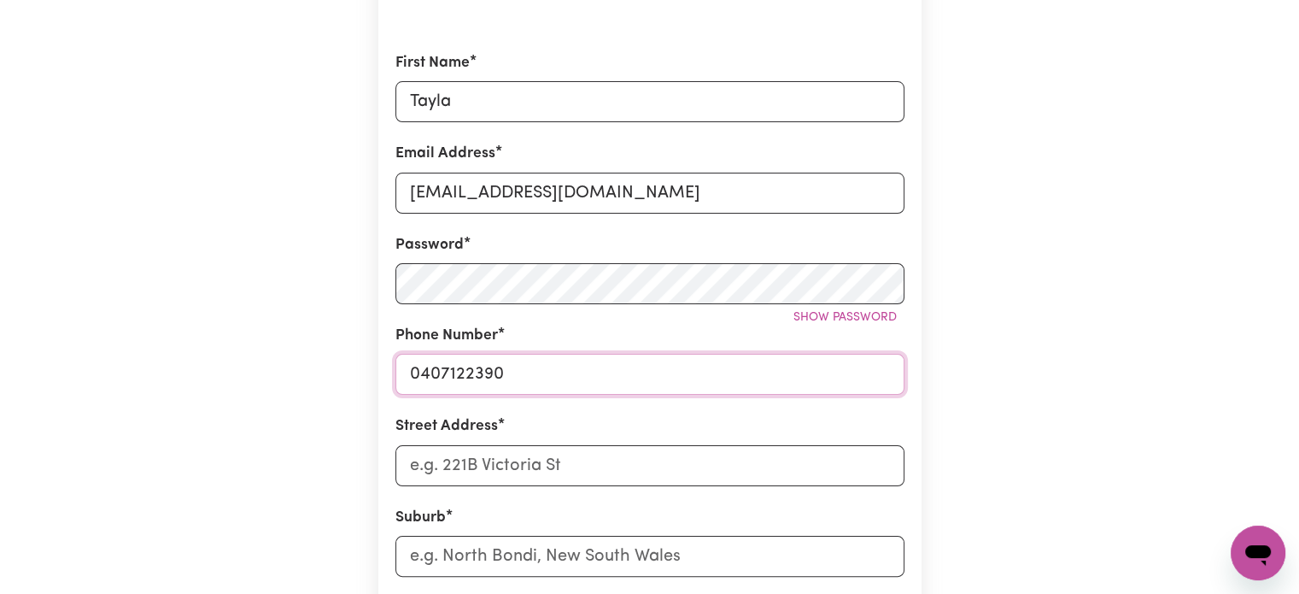
scroll to position [263, 0]
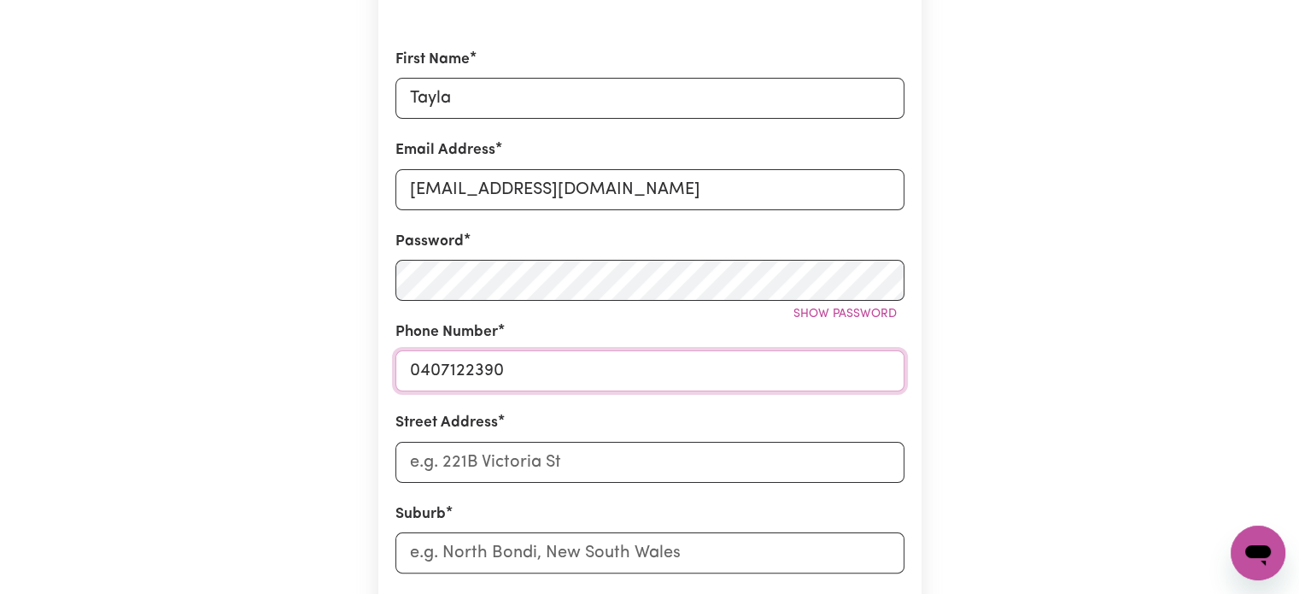
type input "0407122390"
click at [447, 459] on input "Street Address" at bounding box center [649, 462] width 509 height 41
type input "3 Hook Close"
type input "Cannonvale"
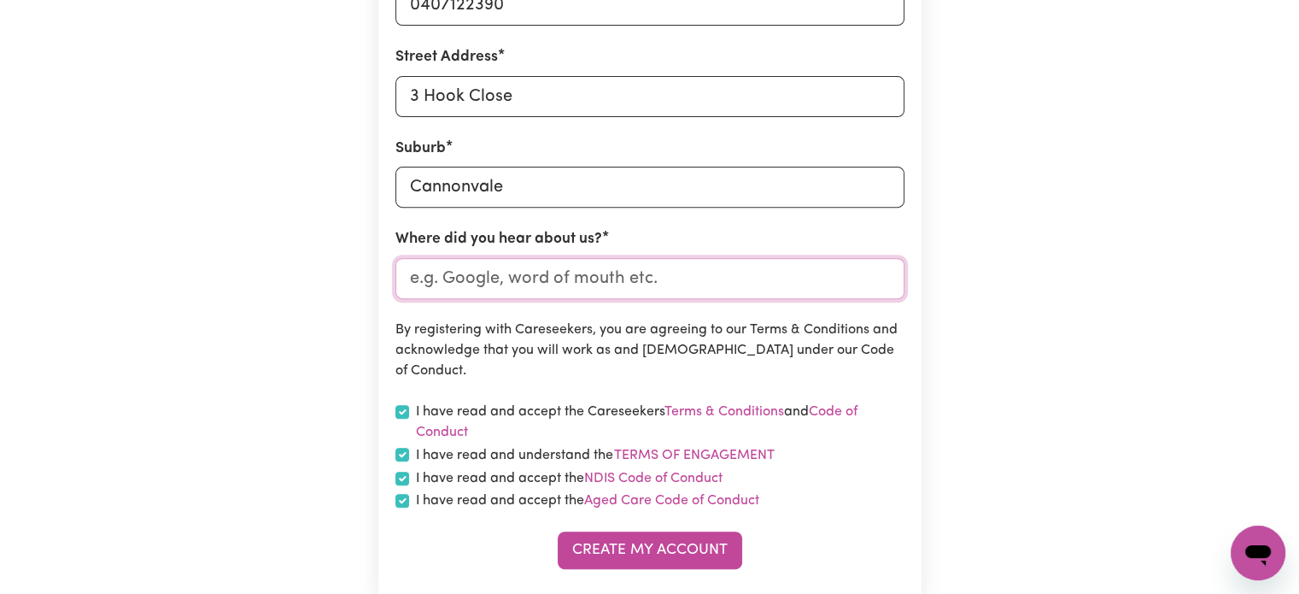
scroll to position [630, 0]
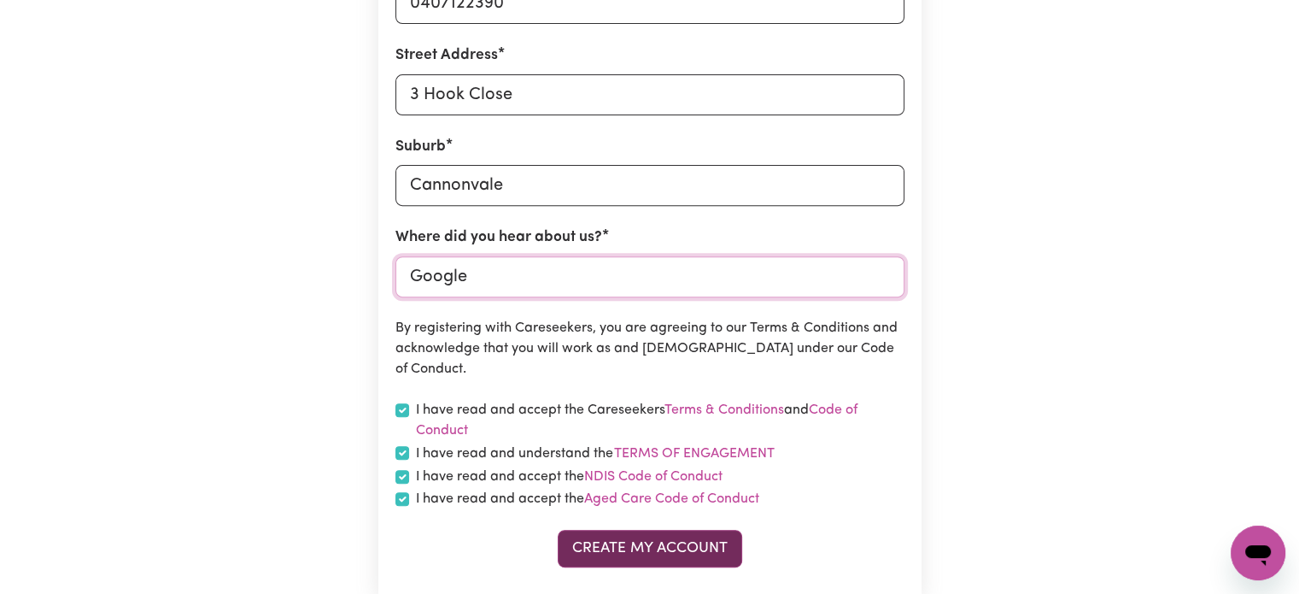
type input "Google"
click at [591, 549] on button "Create My Account" at bounding box center [650, 548] width 184 height 38
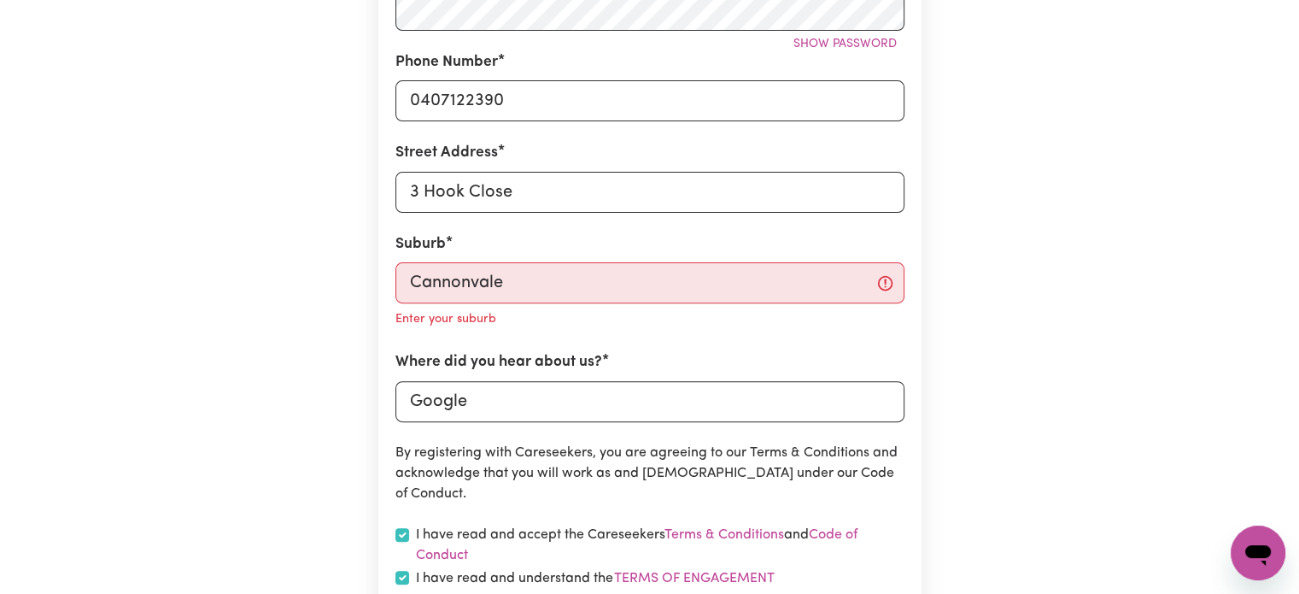
scroll to position [480, 0]
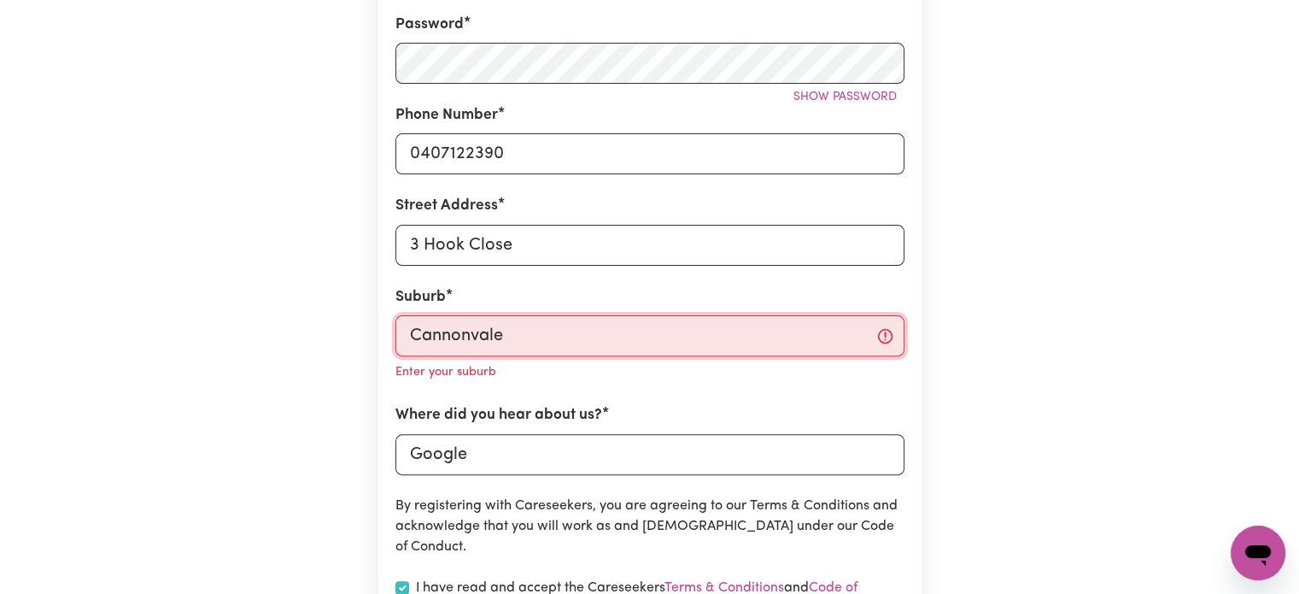
type input "[GEOGRAPHIC_DATA], [GEOGRAPHIC_DATA], 4802"
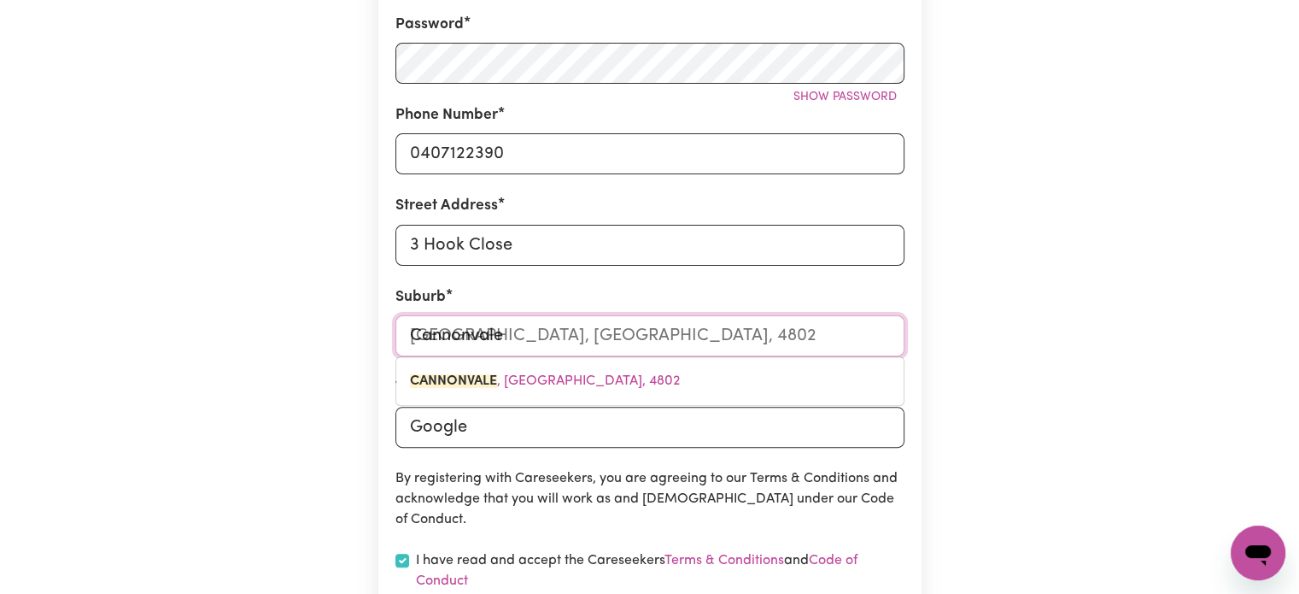
drag, startPoint x: 547, startPoint y: 340, endPoint x: 359, endPoint y: 330, distance: 188.1
click at [359, 330] on div "Create A Care Worker Account To register as a care worker you need to create an…" at bounding box center [649, 193] width 1127 height 1226
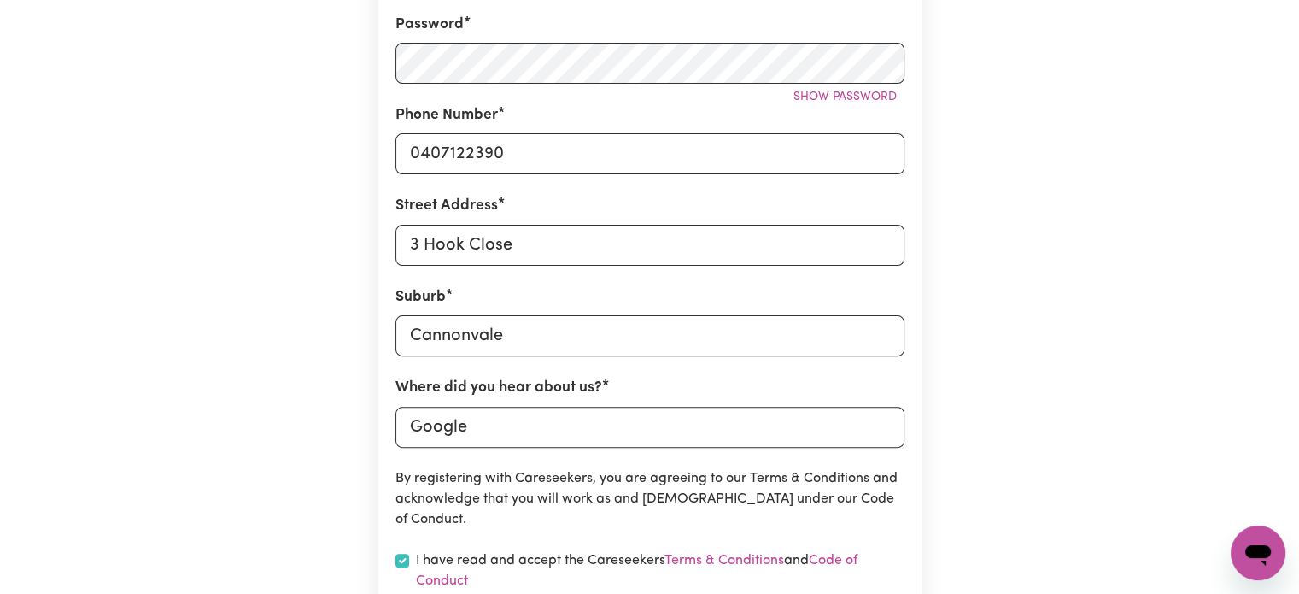
click at [359, 330] on div "Create A Care Worker Account To register as a care worker you need to create an…" at bounding box center [649, 193] width 1127 height 1226
type input "[GEOGRAPHIC_DATA], [GEOGRAPHIC_DATA], 4802"
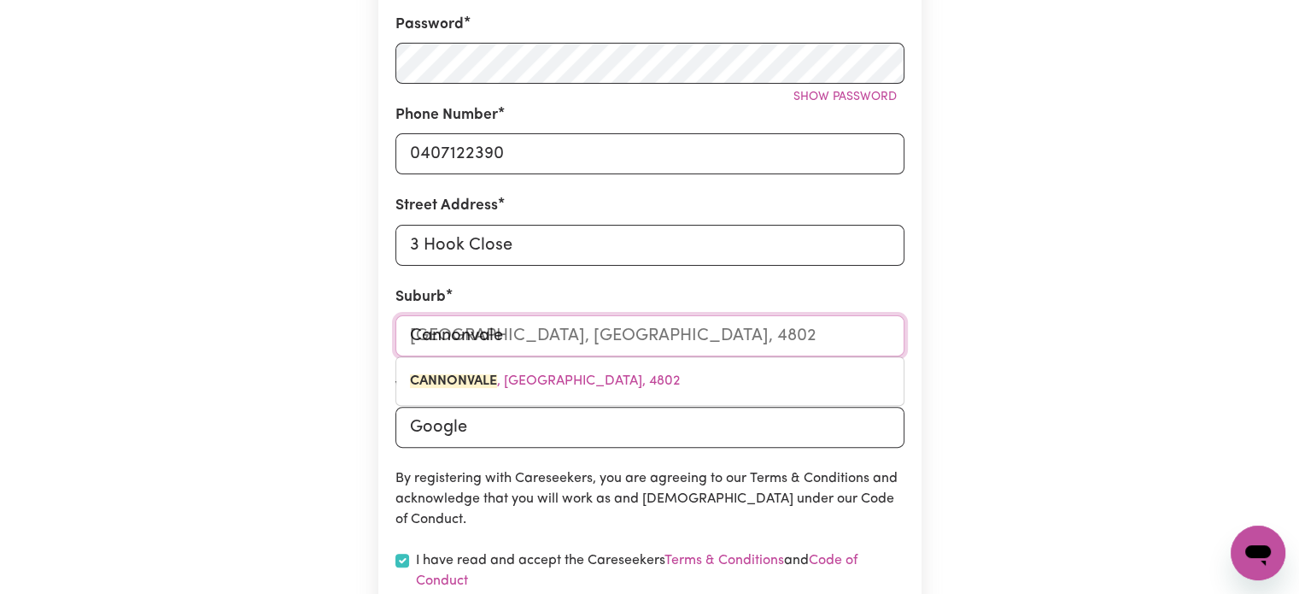
click at [510, 344] on input "Cannonvale" at bounding box center [649, 335] width 509 height 41
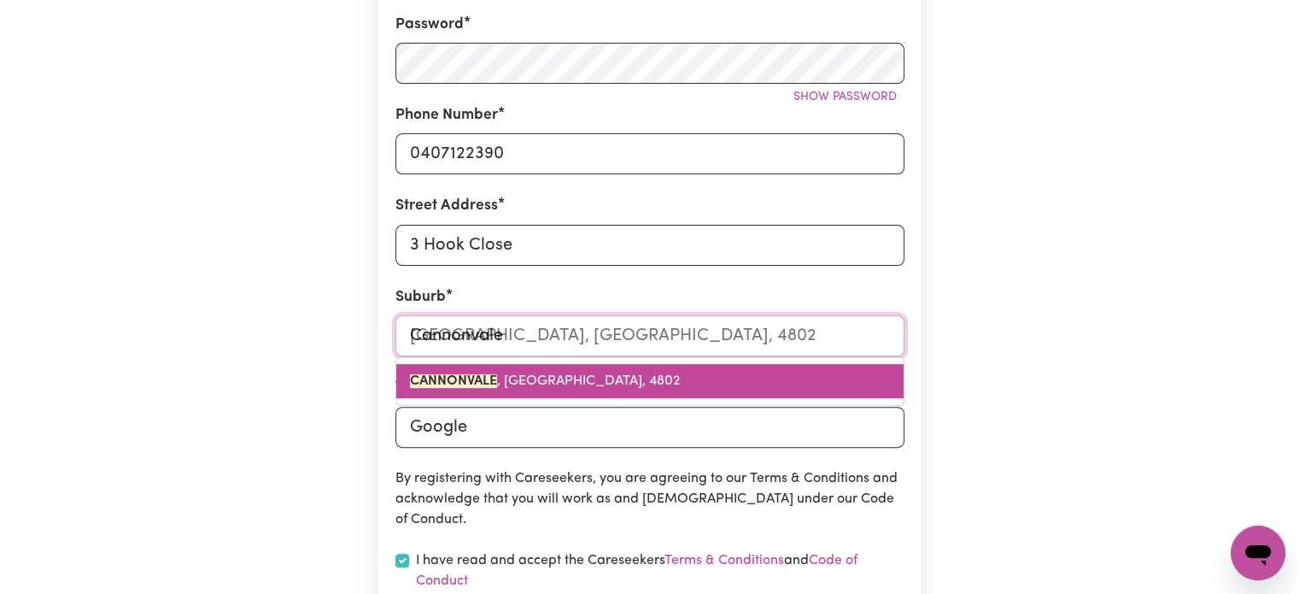
click at [507, 376] on span "CANNONVALE , [GEOGRAPHIC_DATA], 4802" at bounding box center [545, 381] width 270 height 14
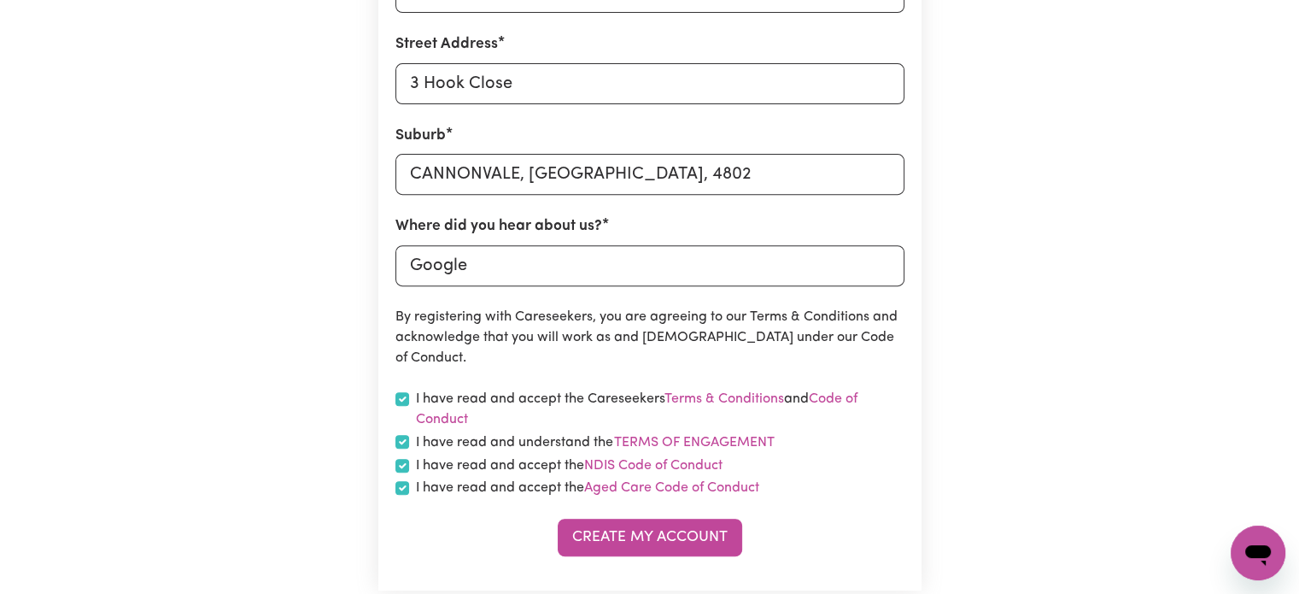
scroll to position [670, 0]
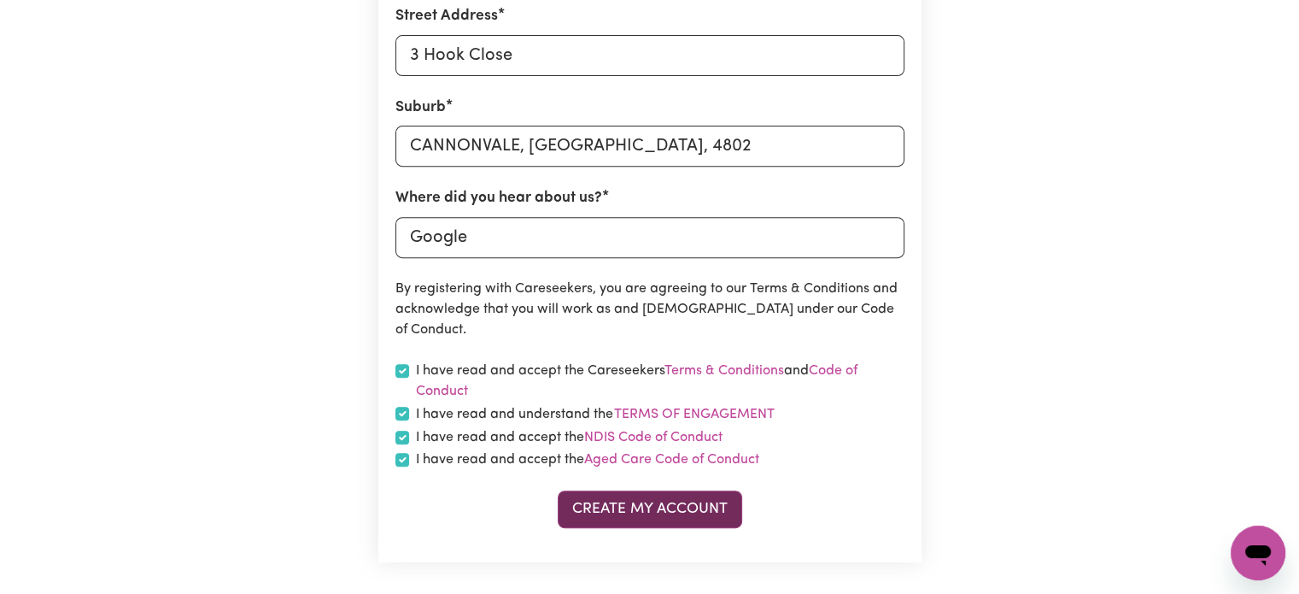
click at [632, 510] on button "Create My Account" at bounding box center [650, 509] width 184 height 38
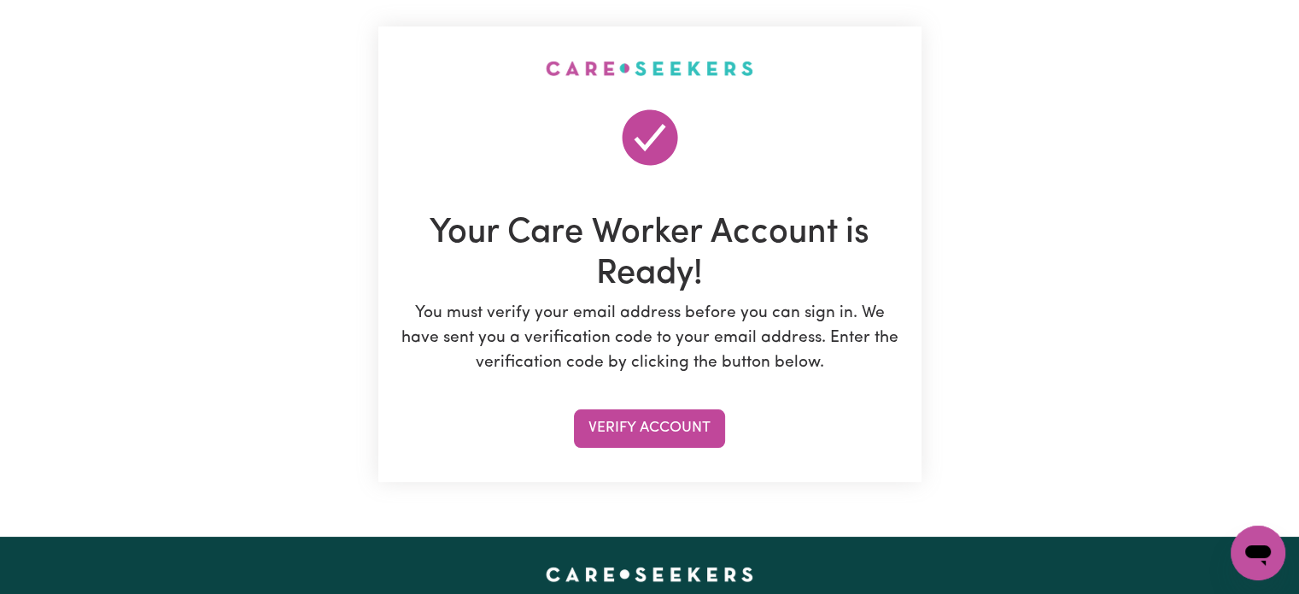
scroll to position [0, 0]
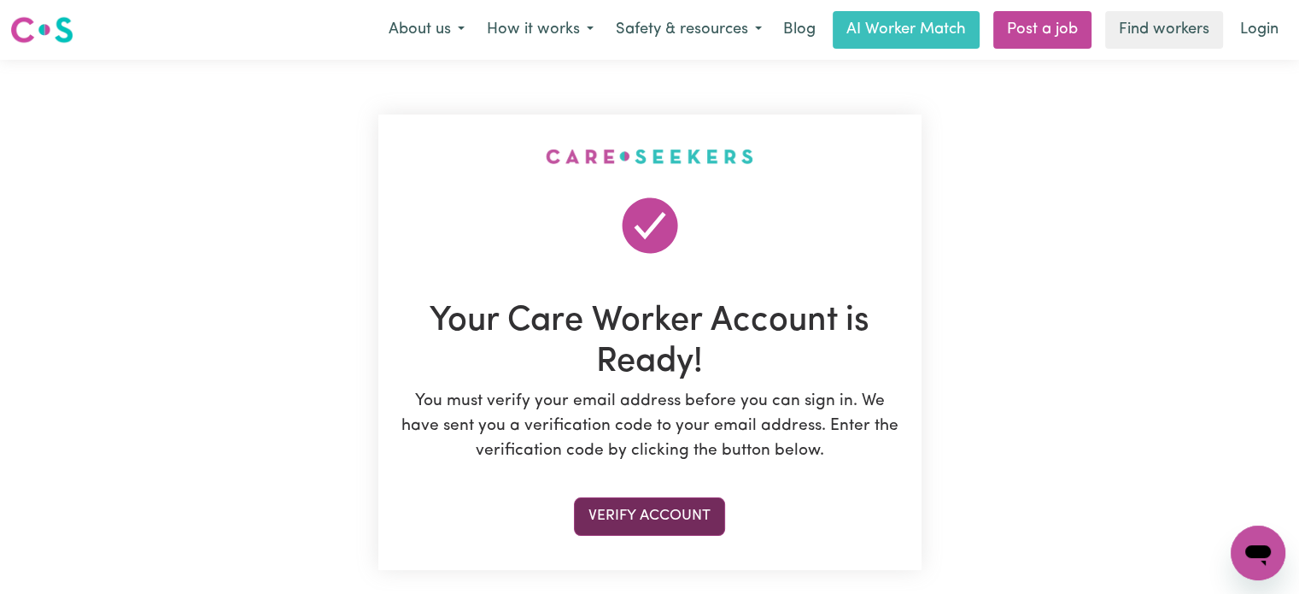
click at [652, 509] on button "Verify Account" at bounding box center [649, 516] width 151 height 38
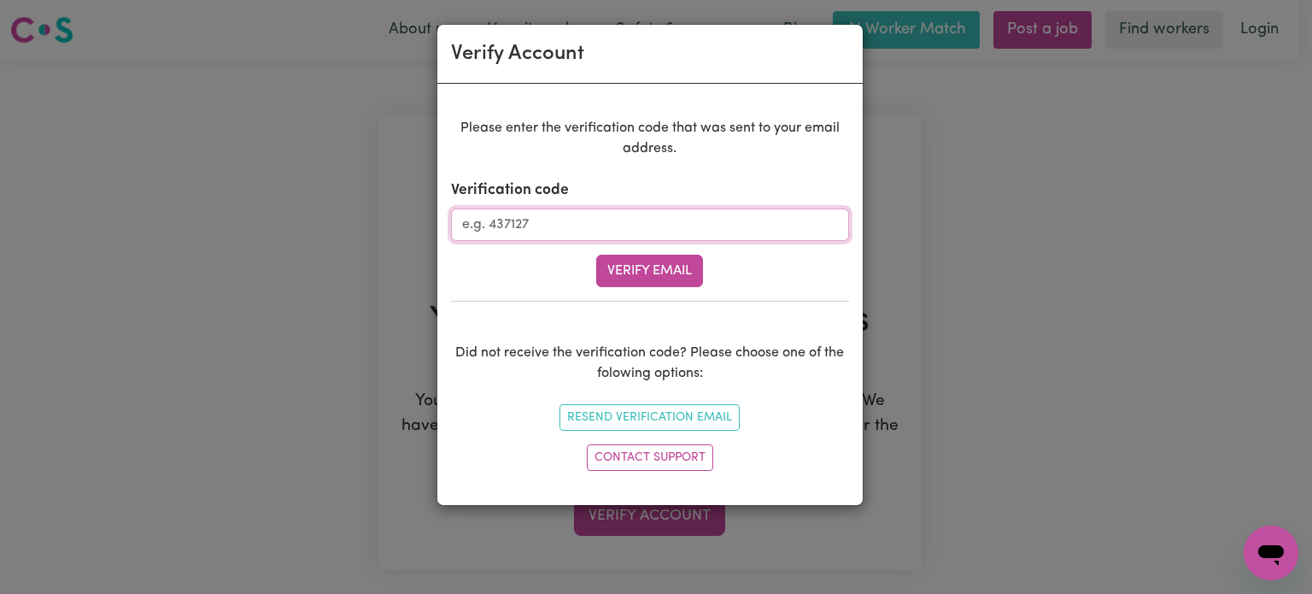
click at [588, 225] on input "Verification code" at bounding box center [650, 224] width 398 height 32
type input "006883"
click at [641, 271] on button "Verify Email" at bounding box center [649, 270] width 107 height 32
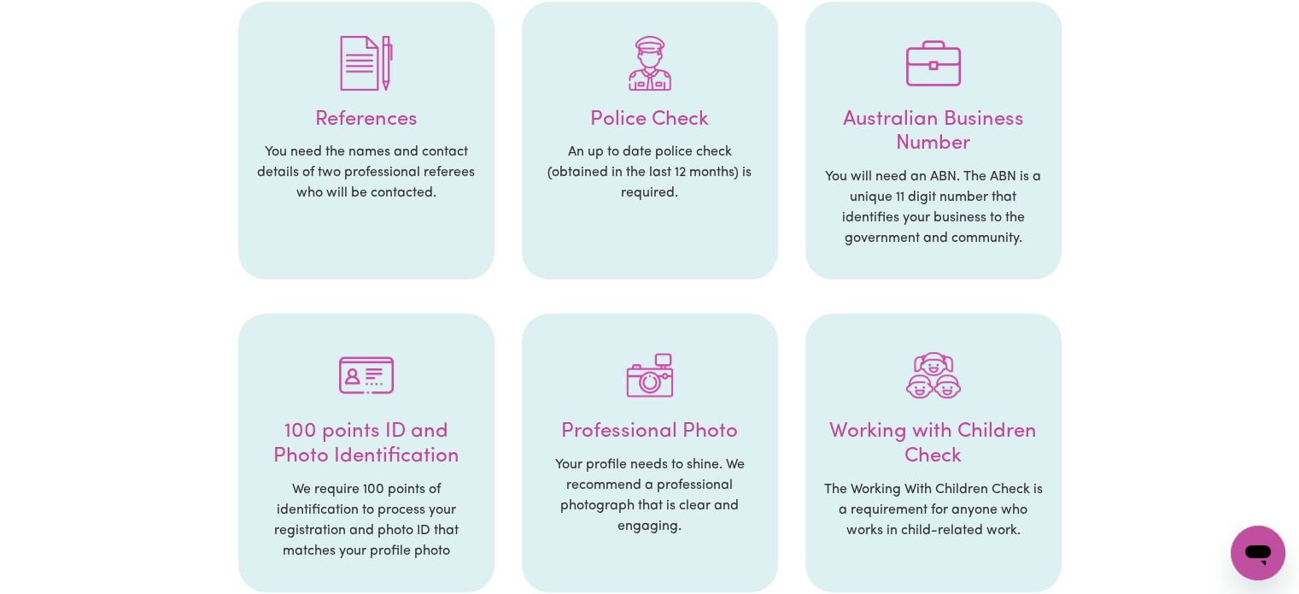
scroll to position [310, 0]
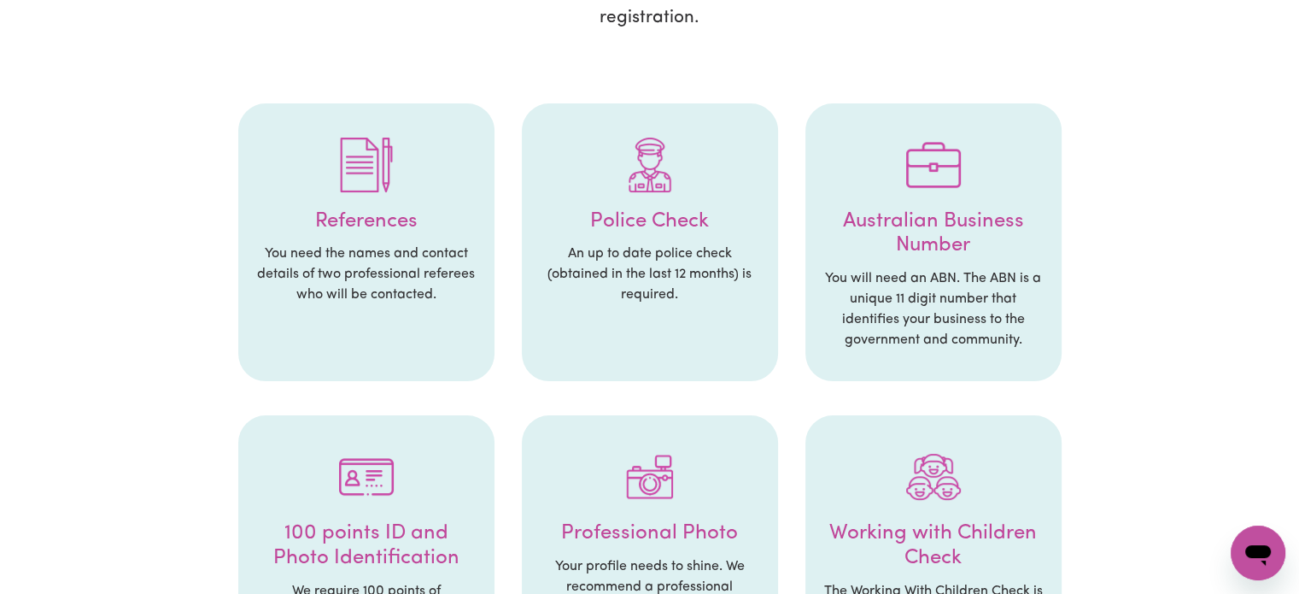
click at [355, 204] on div at bounding box center [366, 164] width 222 height 89
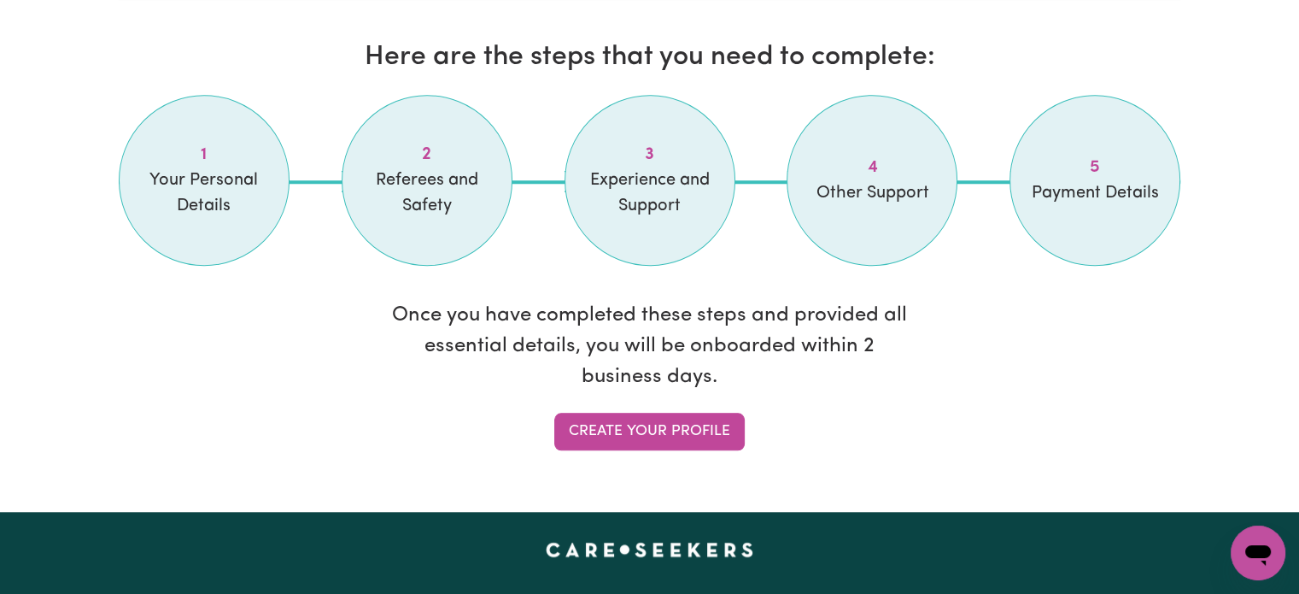
scroll to position [1438, 0]
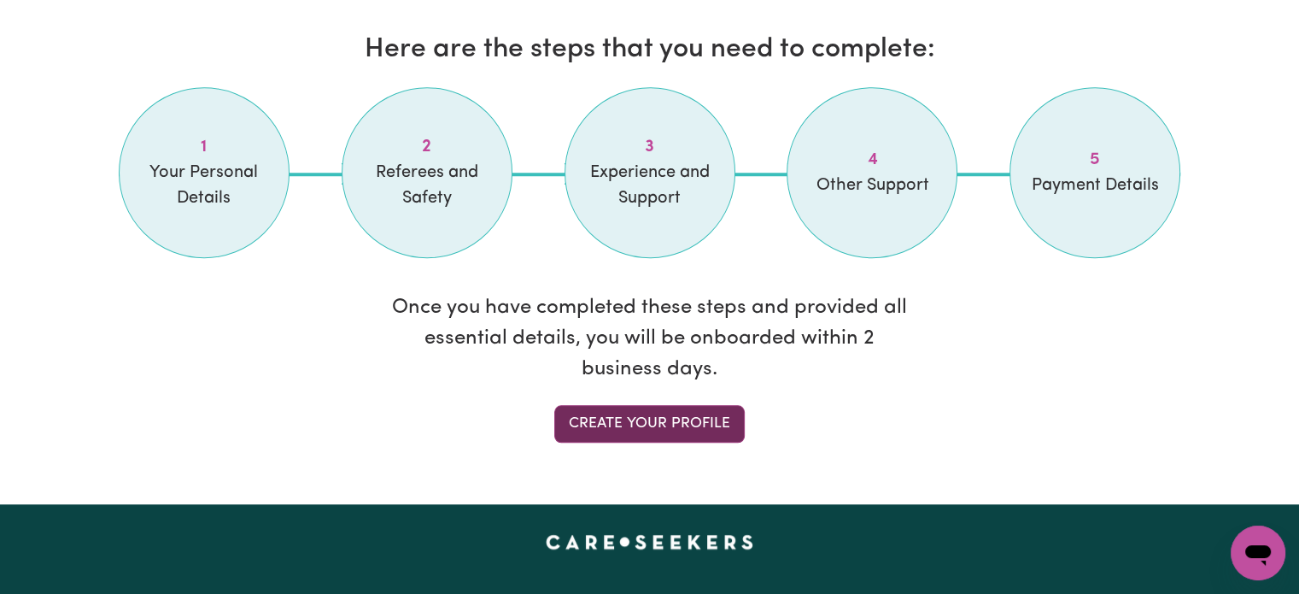
click at [599, 422] on link "Create your profile" at bounding box center [649, 424] width 190 height 38
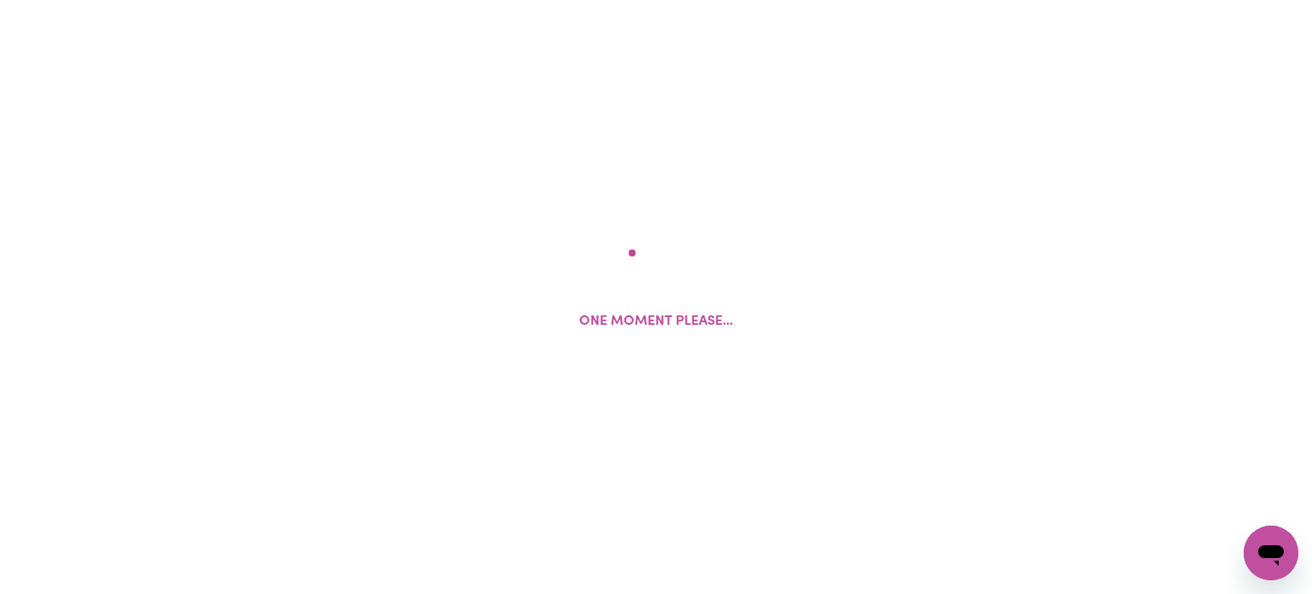
select select "Studying a healthcare related degree or qualification"
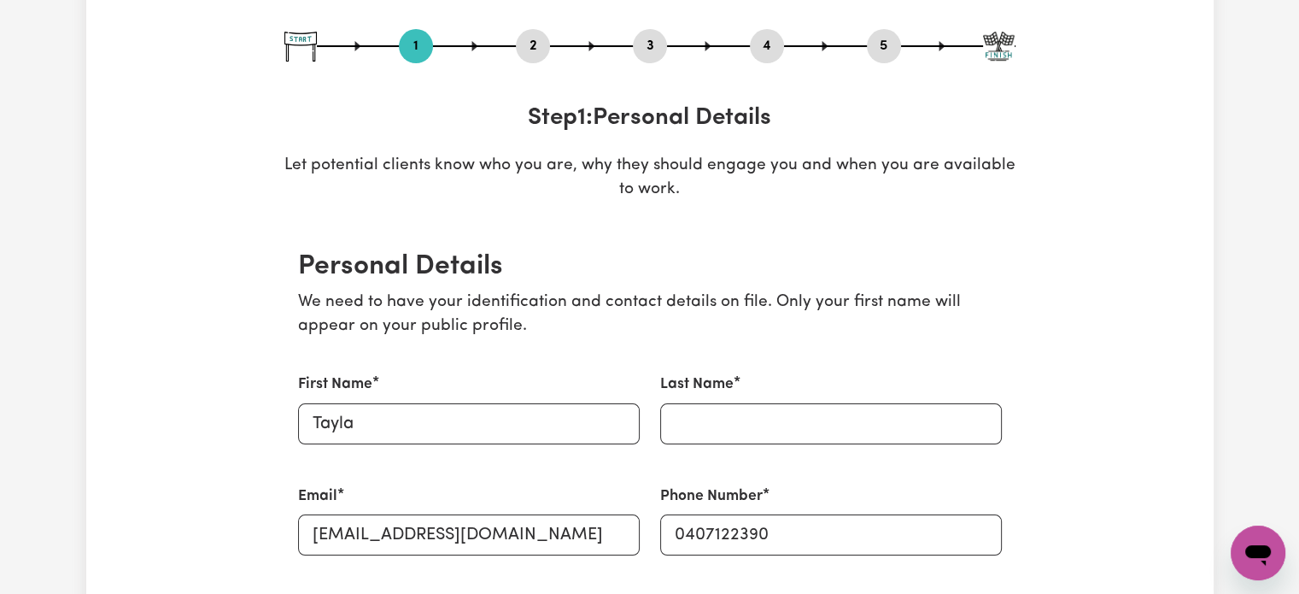
scroll to position [190, 0]
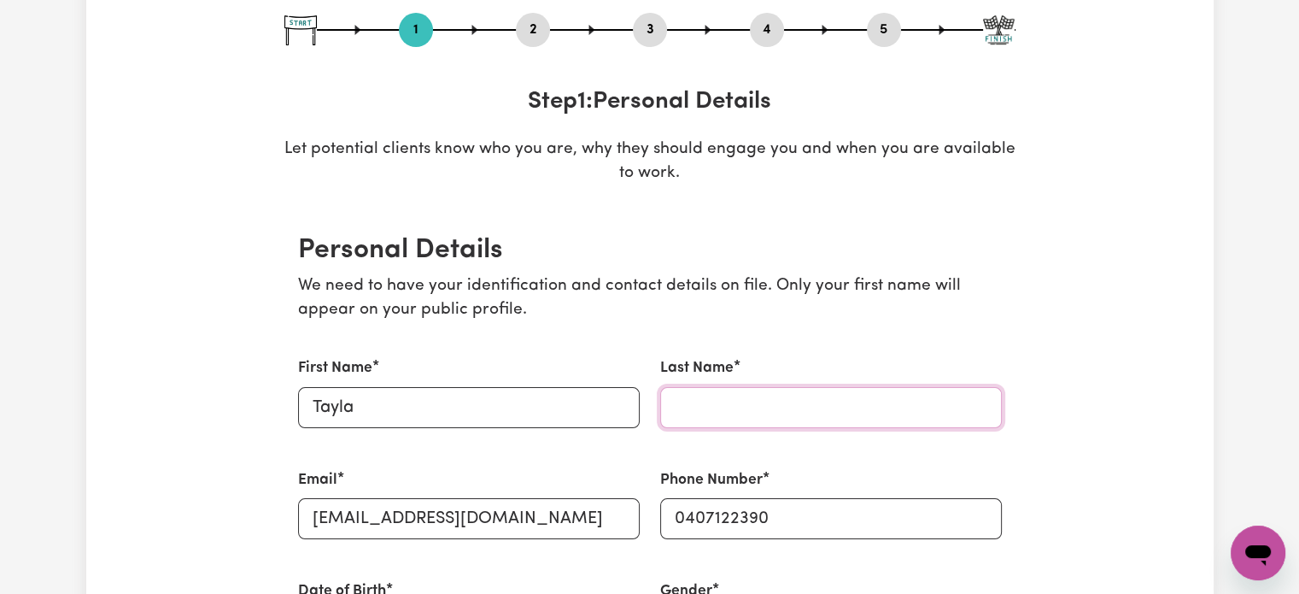
click at [681, 411] on input "Last Name" at bounding box center [831, 407] width 342 height 41
type input "m"
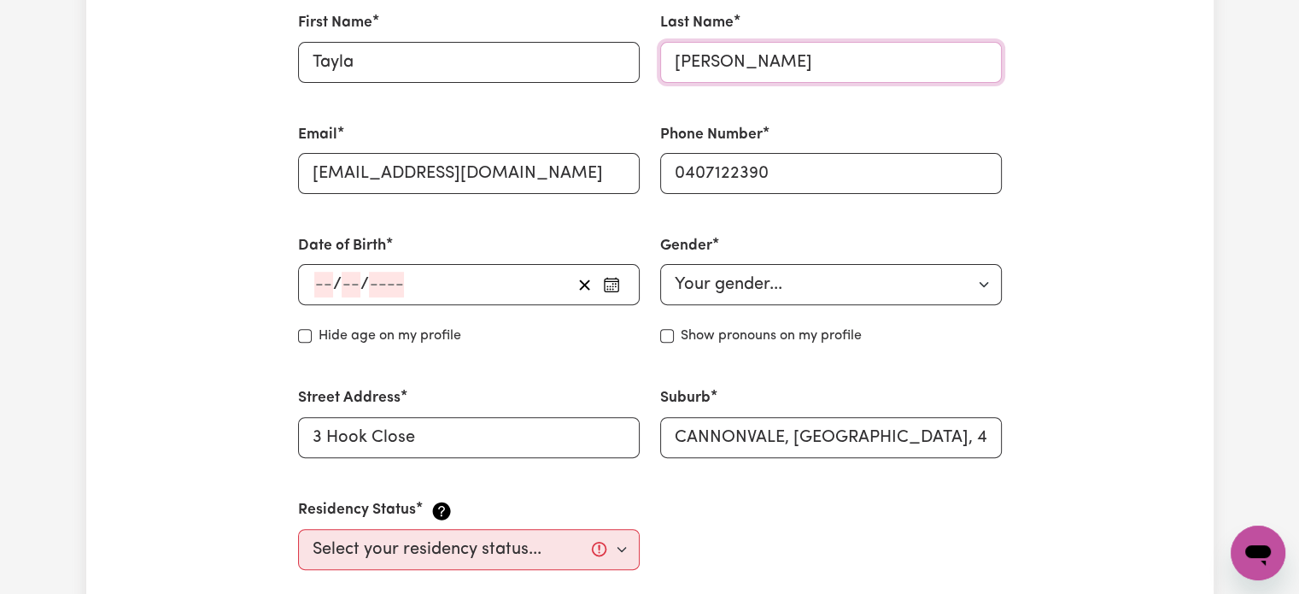
scroll to position [535, 0]
type input "[PERSON_NAME]"
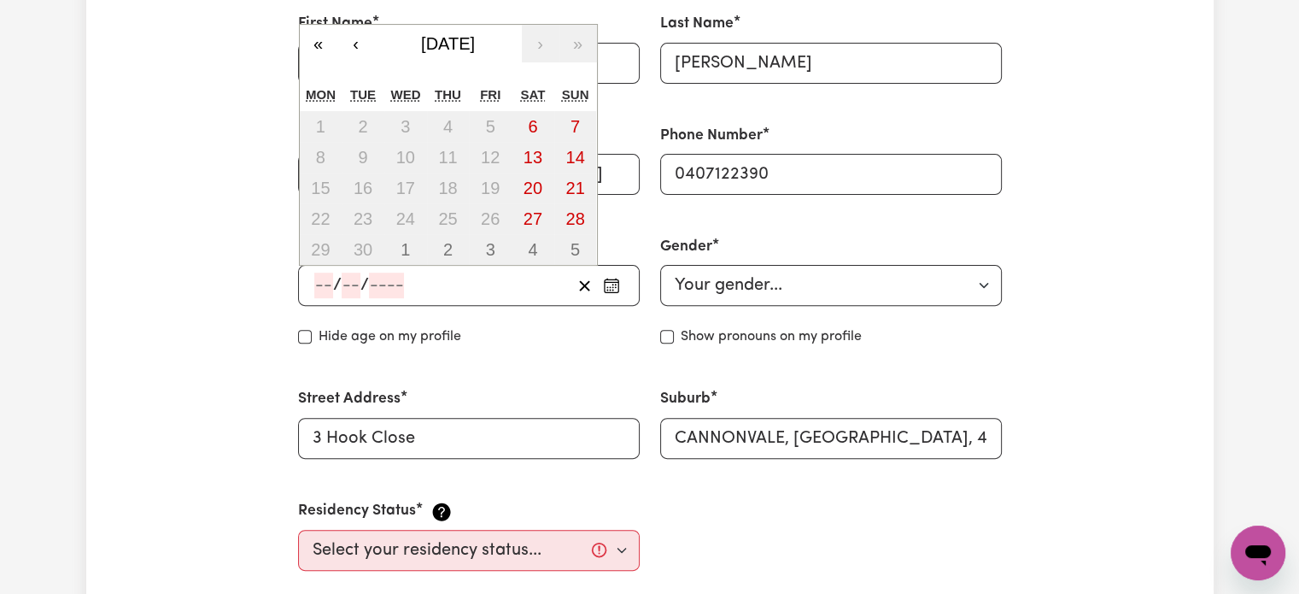
click at [314, 287] on input "number" at bounding box center [323, 285] width 19 height 26
